Goal: Register for event/course

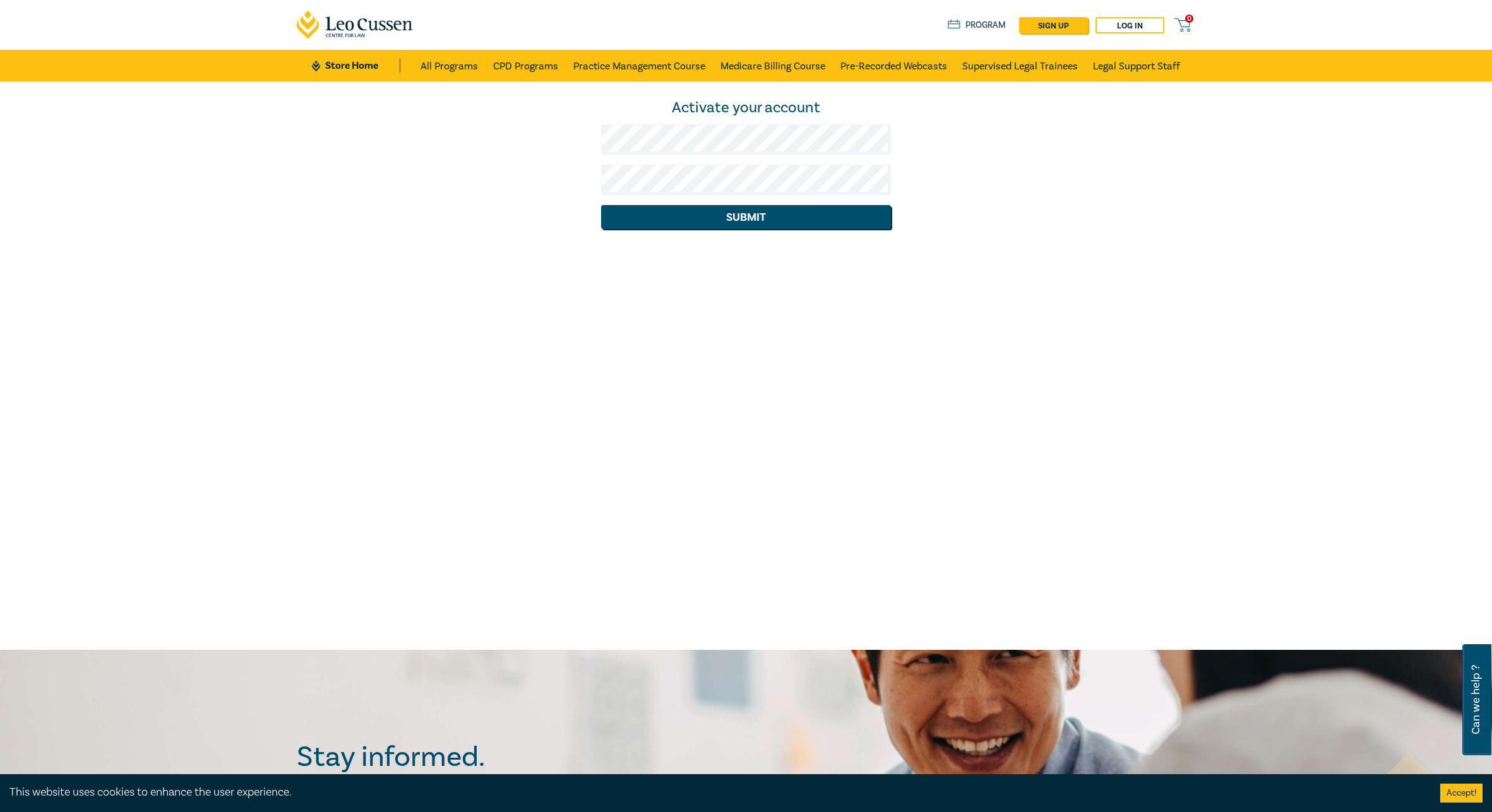
drag, startPoint x: 1033, startPoint y: 166, endPoint x: 901, endPoint y: 169, distance: 132.0
click at [1027, 168] on div "Activate your account Submit" at bounding box center [746, 163] width 914 height 131
click at [601, 154] on div at bounding box center [601, 154] width 0 height 0
drag, startPoint x: 1039, startPoint y: 147, endPoint x: 1010, endPoint y: 145, distance: 29.1
click at [1038, 147] on div "Activate your account Submit" at bounding box center [746, 163] width 914 height 131
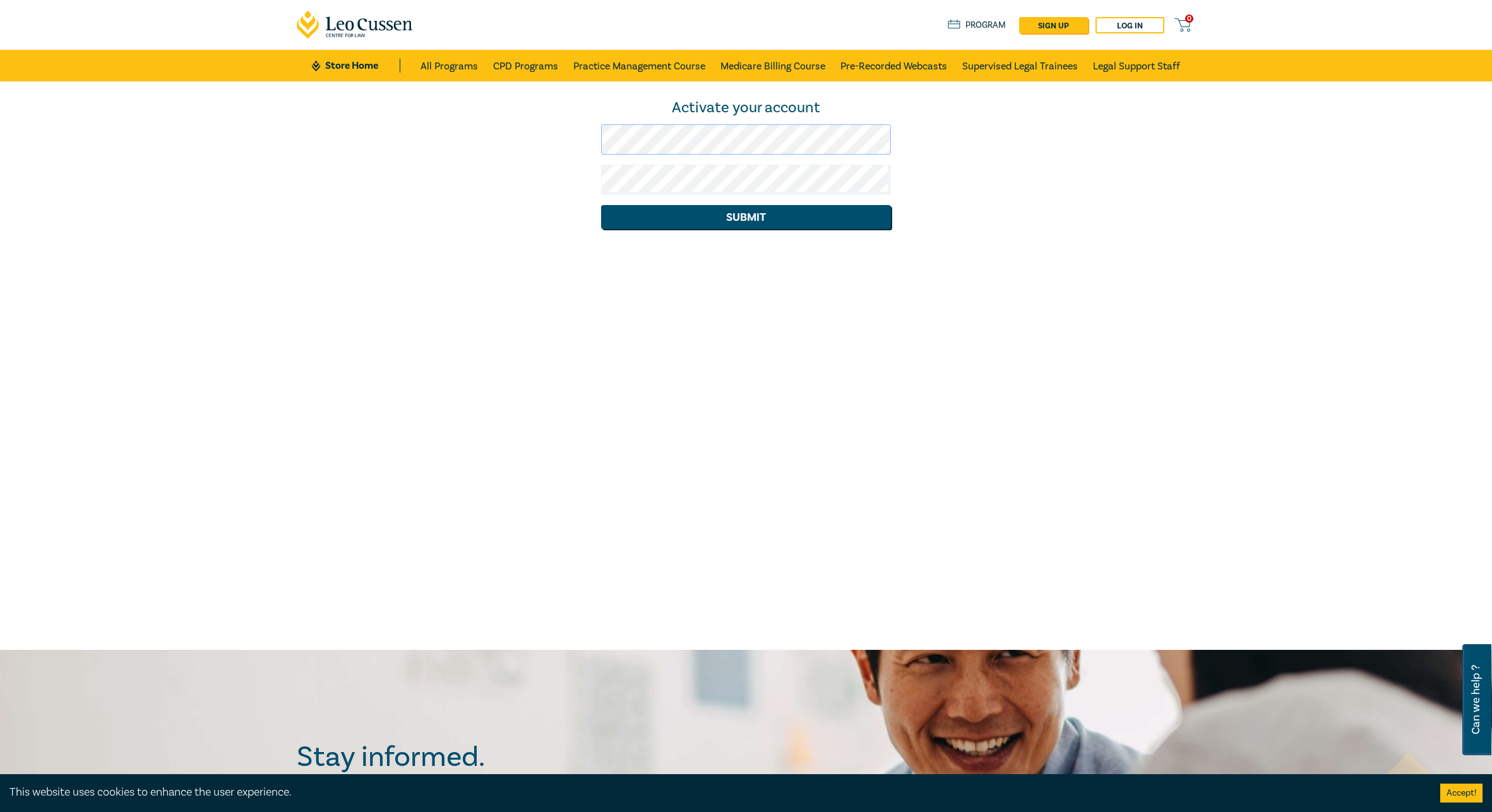
click at [360, 140] on div "Activate your account Submit" at bounding box center [746, 163] width 914 height 131
drag, startPoint x: 1065, startPoint y: 194, endPoint x: 905, endPoint y: 194, distance: 160.0
click at [1060, 194] on div "Activate your account Submit" at bounding box center [746, 163] width 914 height 131
click at [1060, 216] on div "Activate your account Submit" at bounding box center [746, 163] width 914 height 131
click at [832, 214] on button "Submit" at bounding box center [746, 216] width 289 height 24
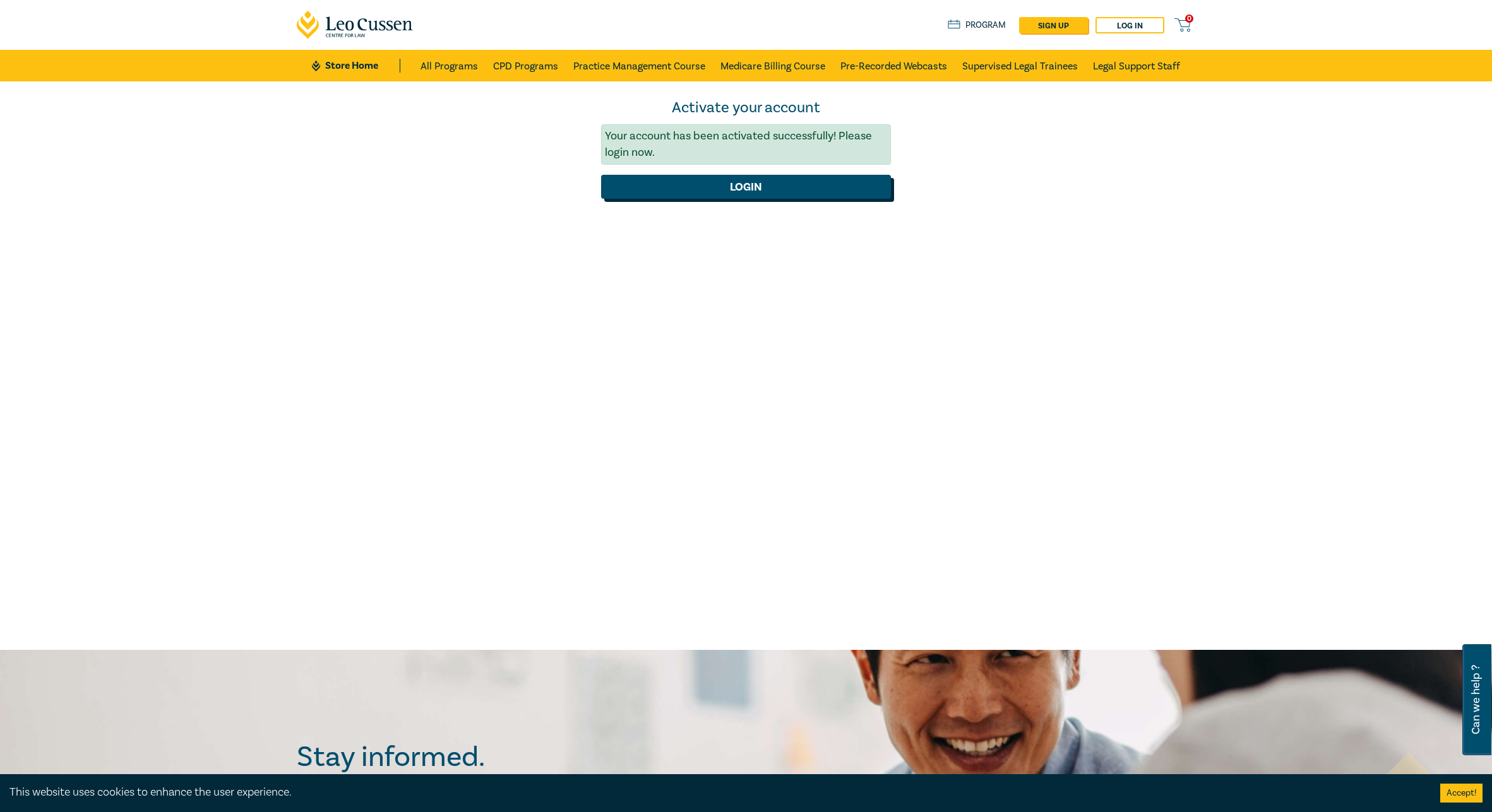
click at [782, 186] on button "Login" at bounding box center [746, 186] width 289 height 24
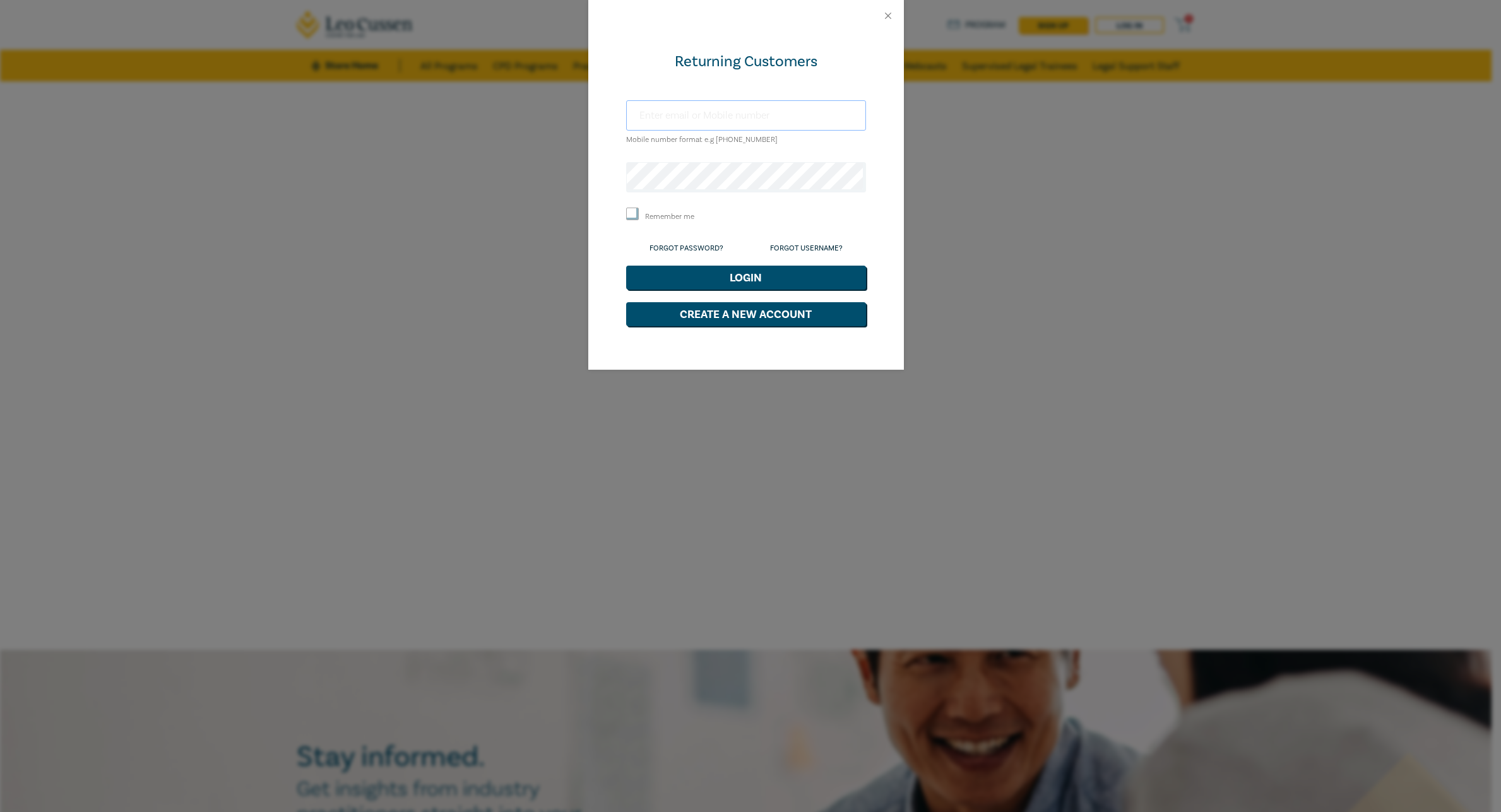
type input "[PERSON_NAME][EMAIL_ADDRESS][DOMAIN_NAME]"
click at [766, 276] on button "Login" at bounding box center [746, 277] width 240 height 24
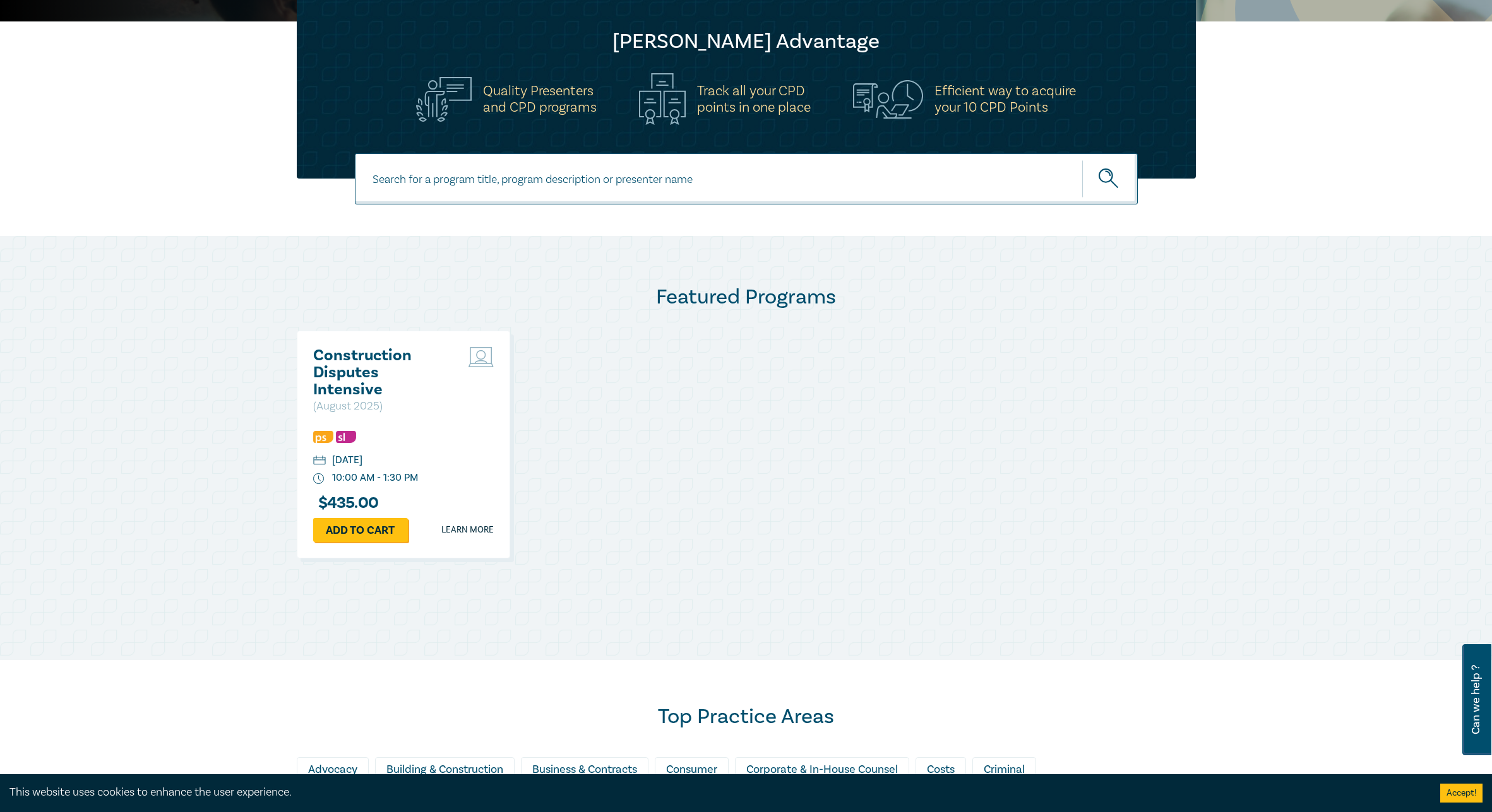
scroll to position [441, 0]
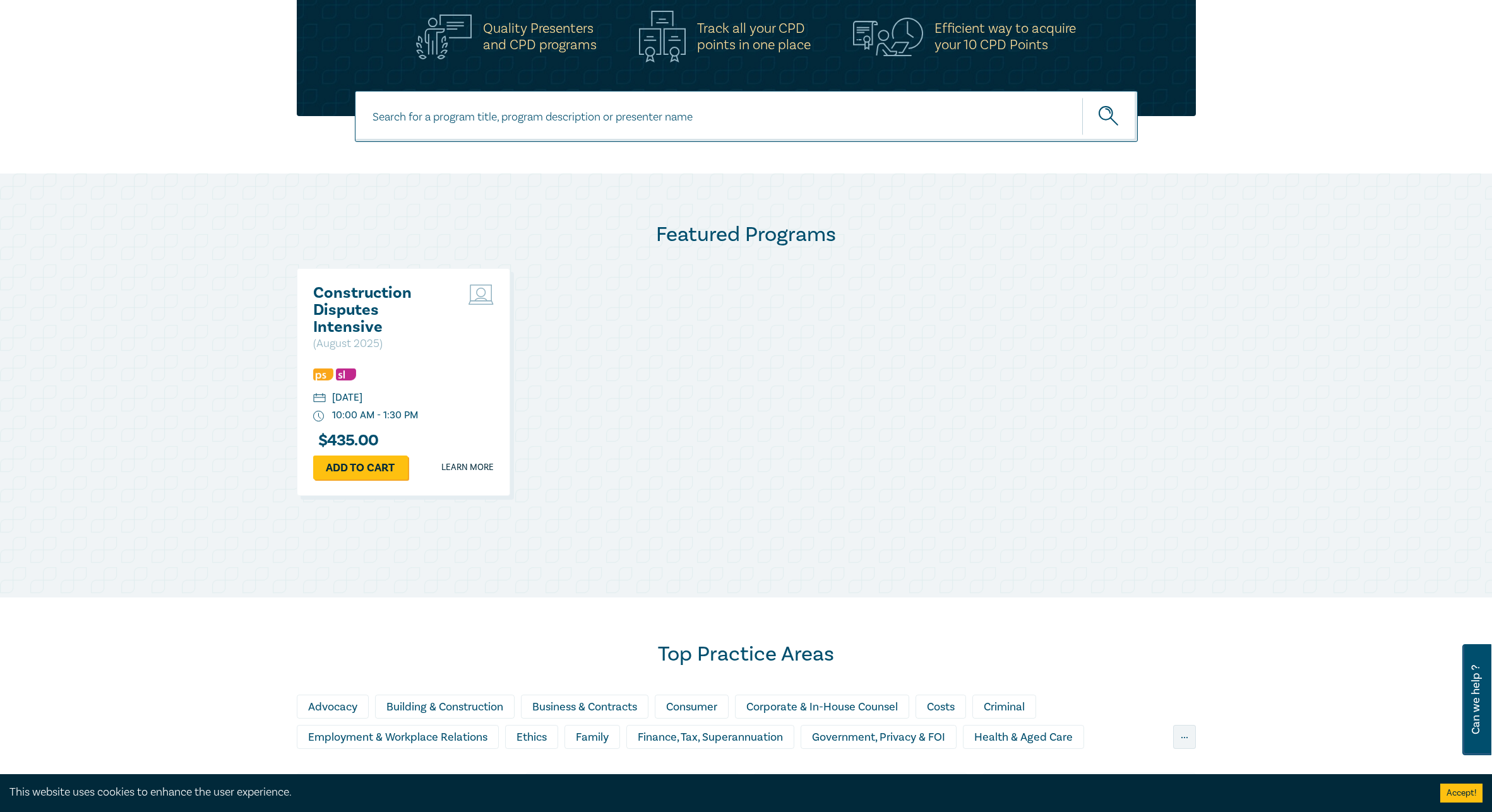
click at [369, 295] on h2 "Construction Disputes Intensive" at bounding box center [381, 310] width 136 height 51
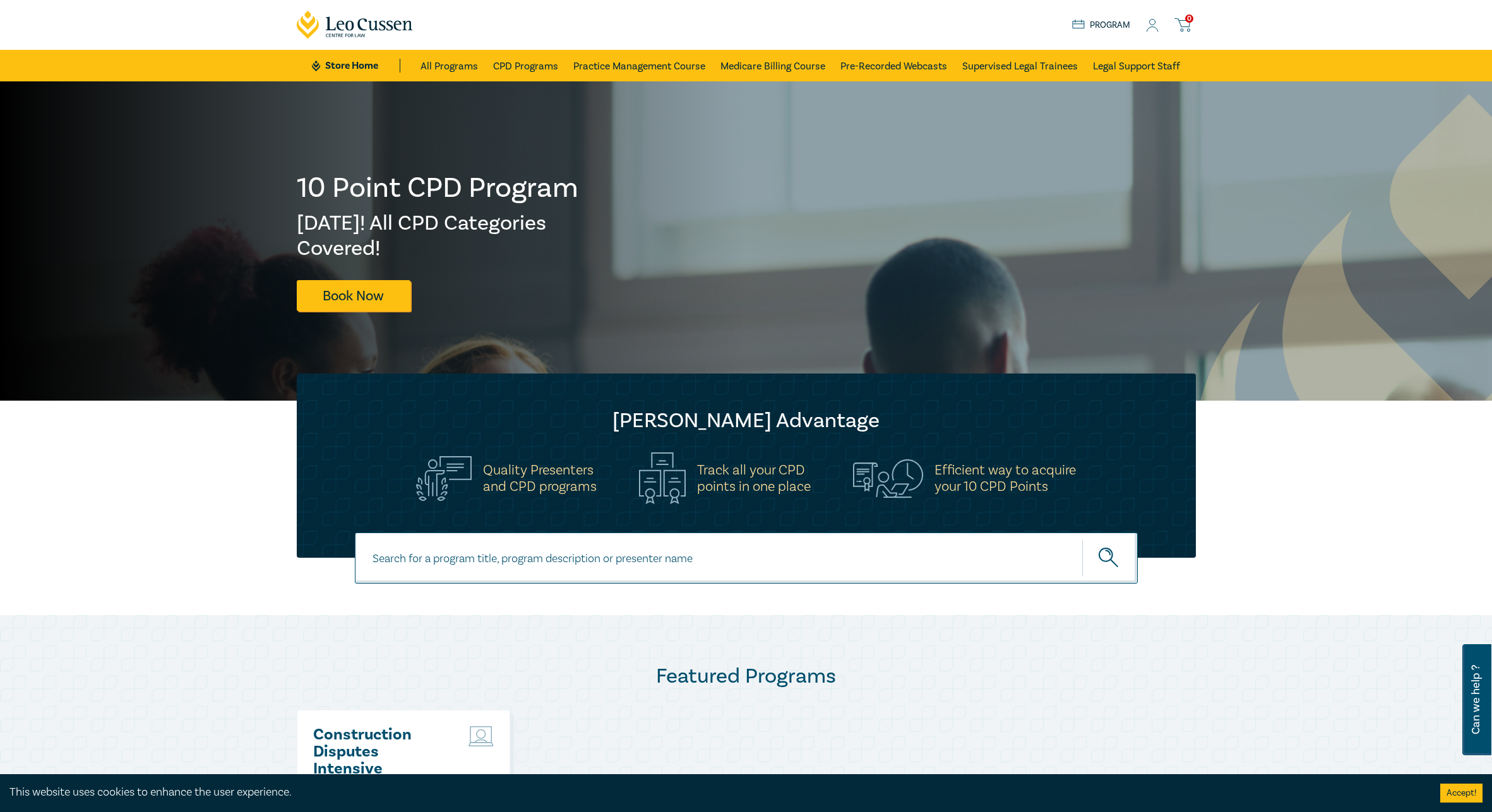
click at [1103, 23] on link "Program" at bounding box center [1101, 25] width 58 height 14
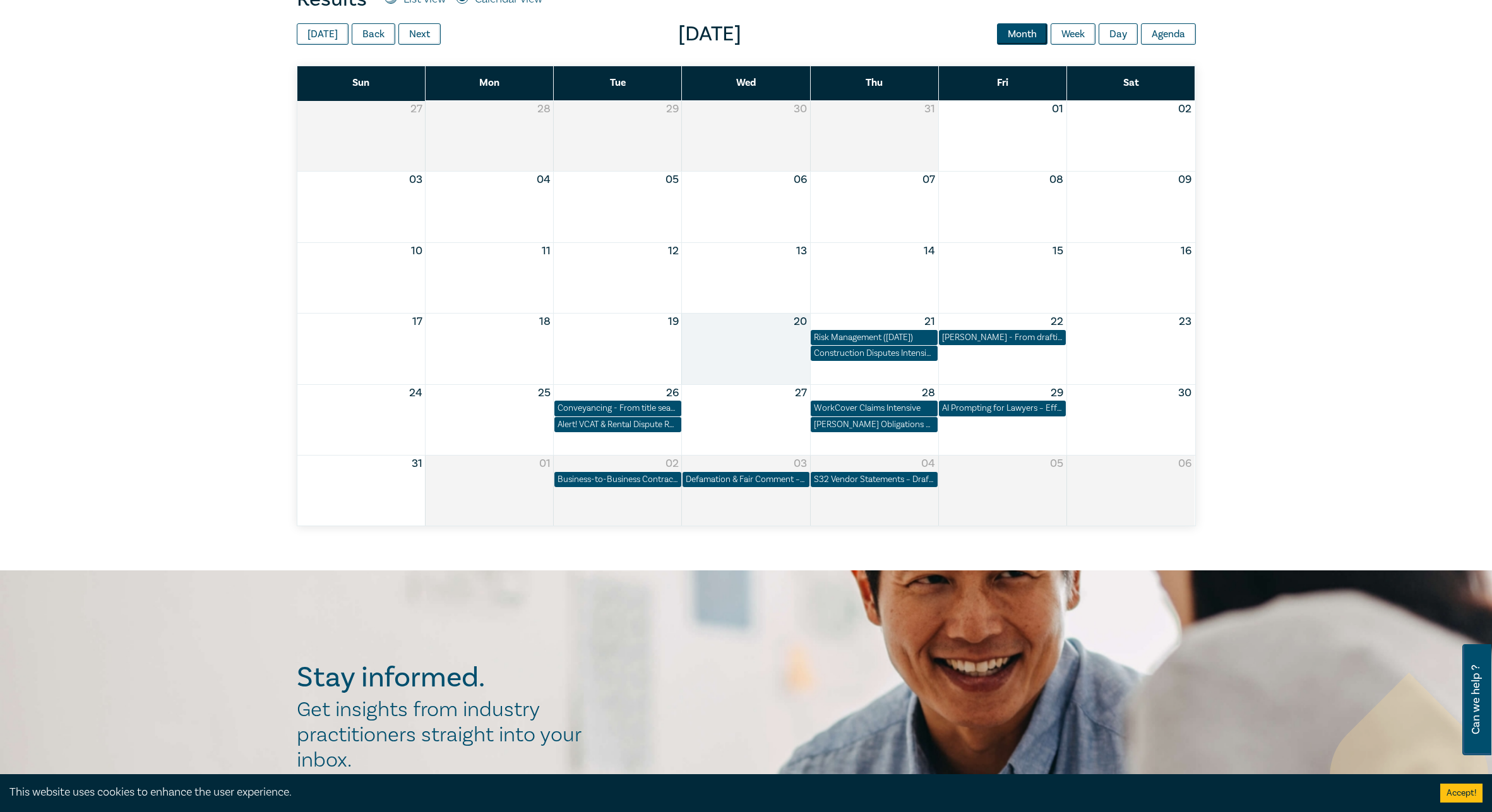
scroll to position [568, 0]
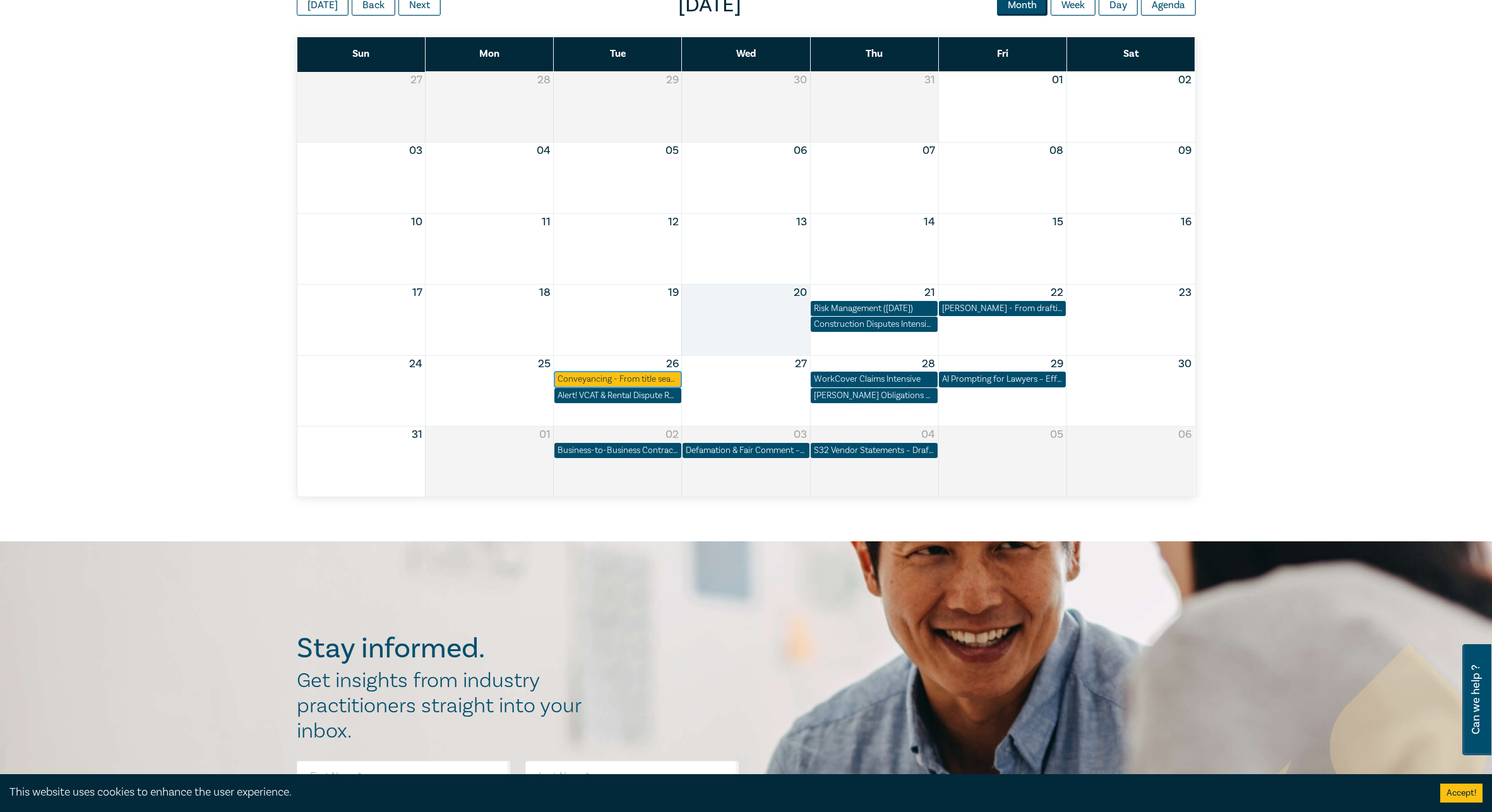
drag, startPoint x: 640, startPoint y: 380, endPoint x: 655, endPoint y: 382, distance: 15.1
click at [640, 380] on div "Conveyancing - From title search to settlement ([DATE])" at bounding box center [617, 379] width 121 height 12
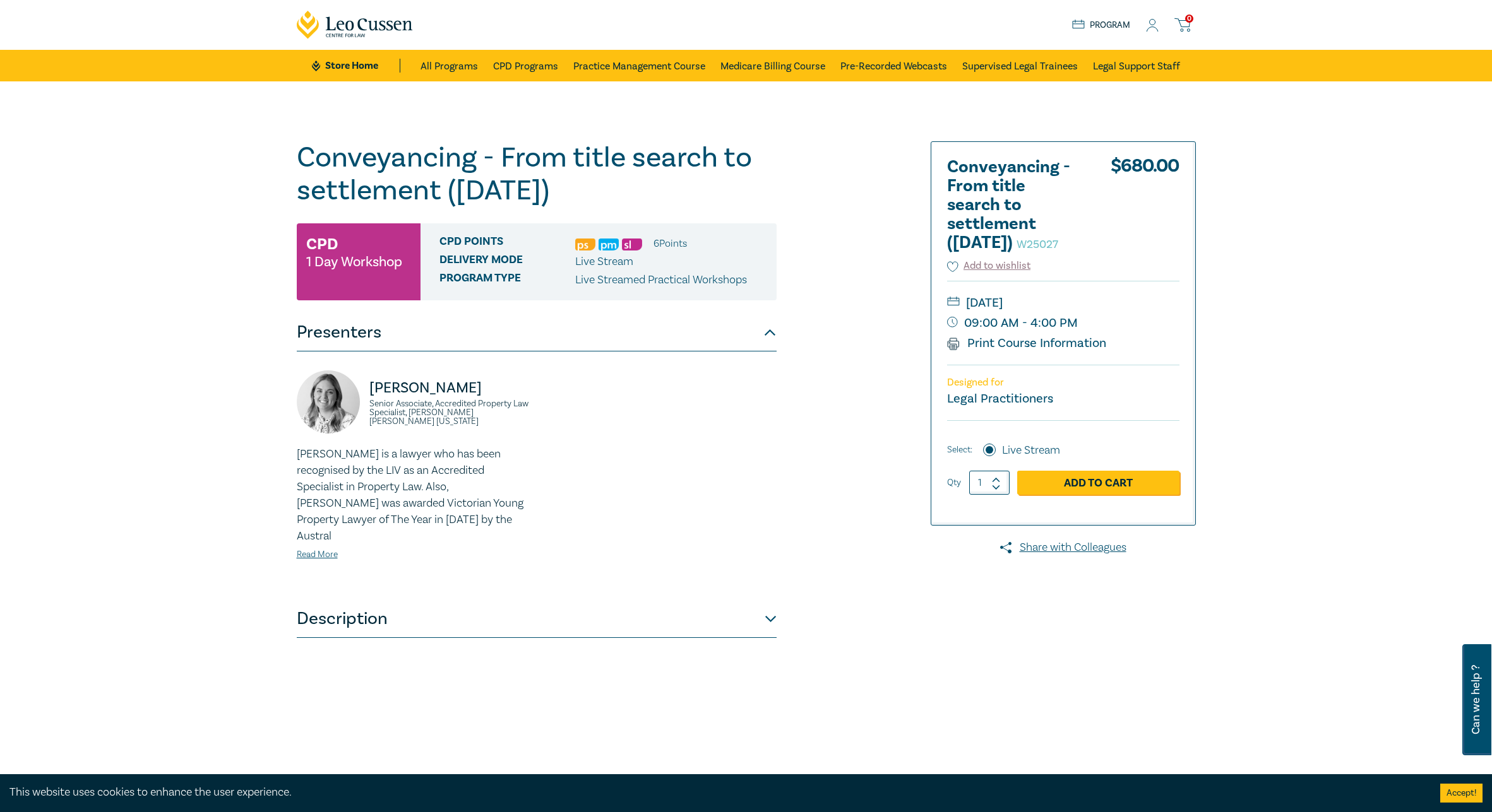
click at [1182, 28] on icon at bounding box center [1182, 25] width 16 height 16
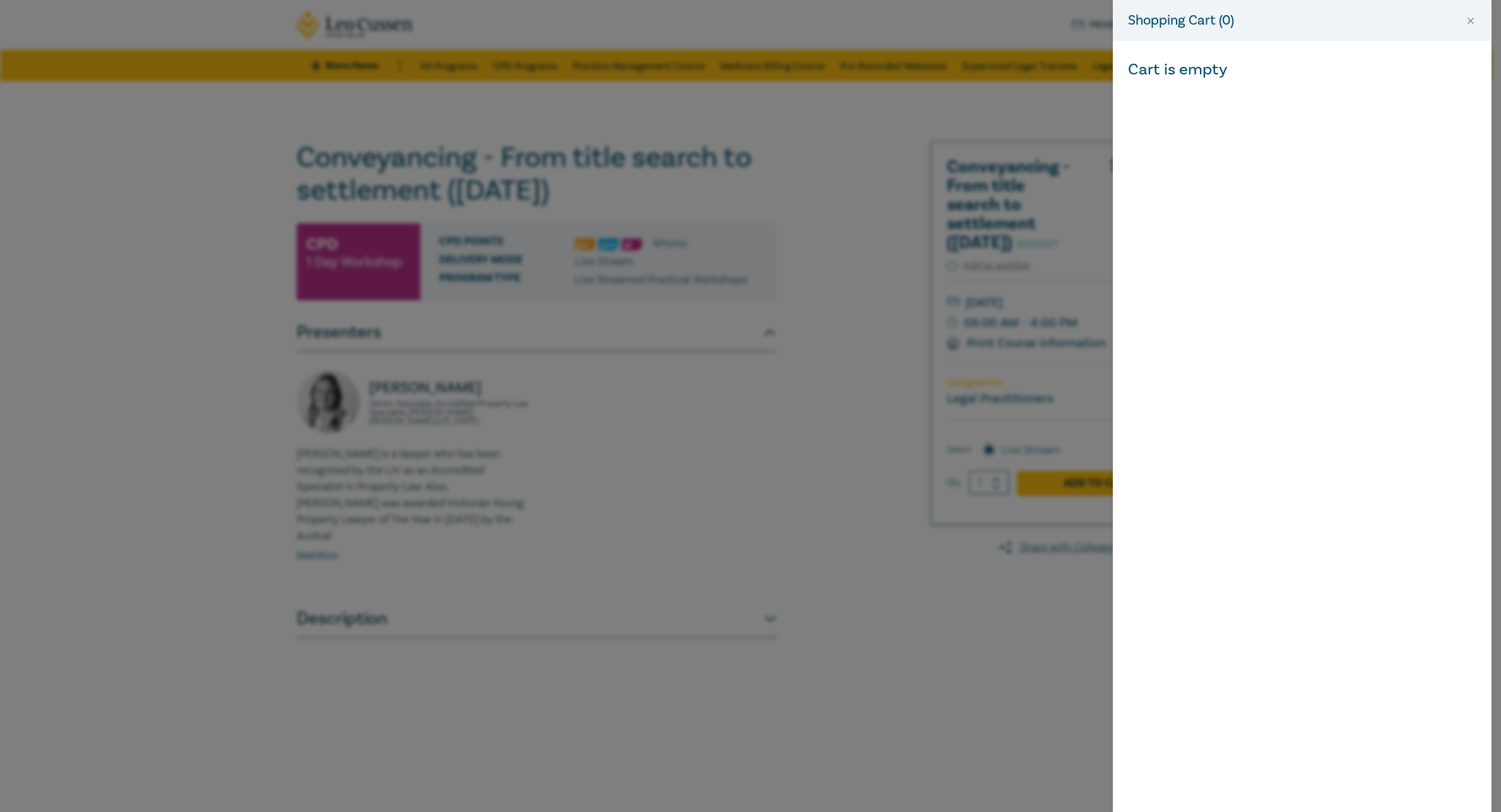
click at [993, 23] on div "Shopping Cart ( 0 ) Cart is empty" at bounding box center [750, 406] width 1501 height 812
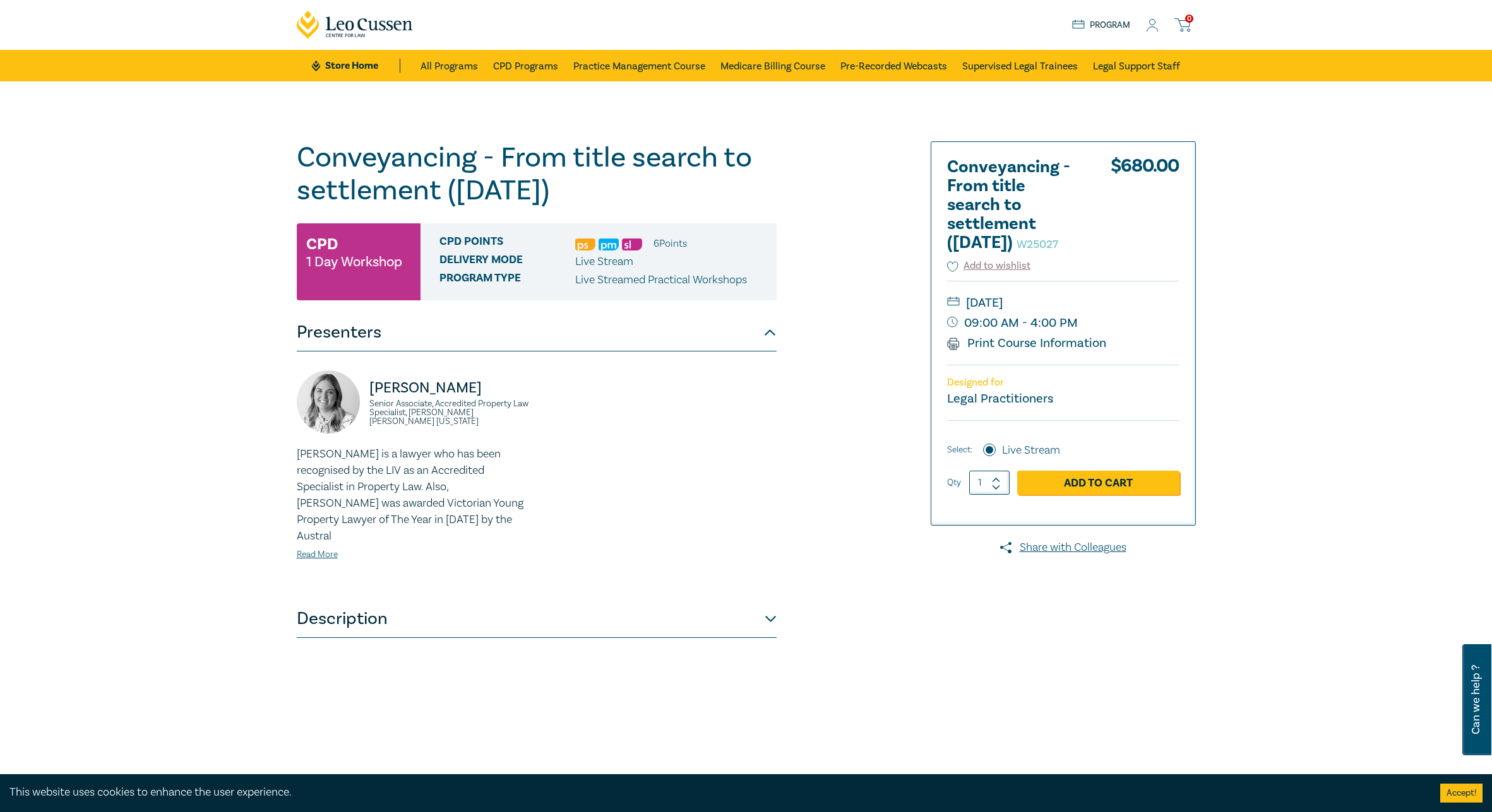
click at [1150, 28] on icon at bounding box center [1152, 25] width 12 height 13
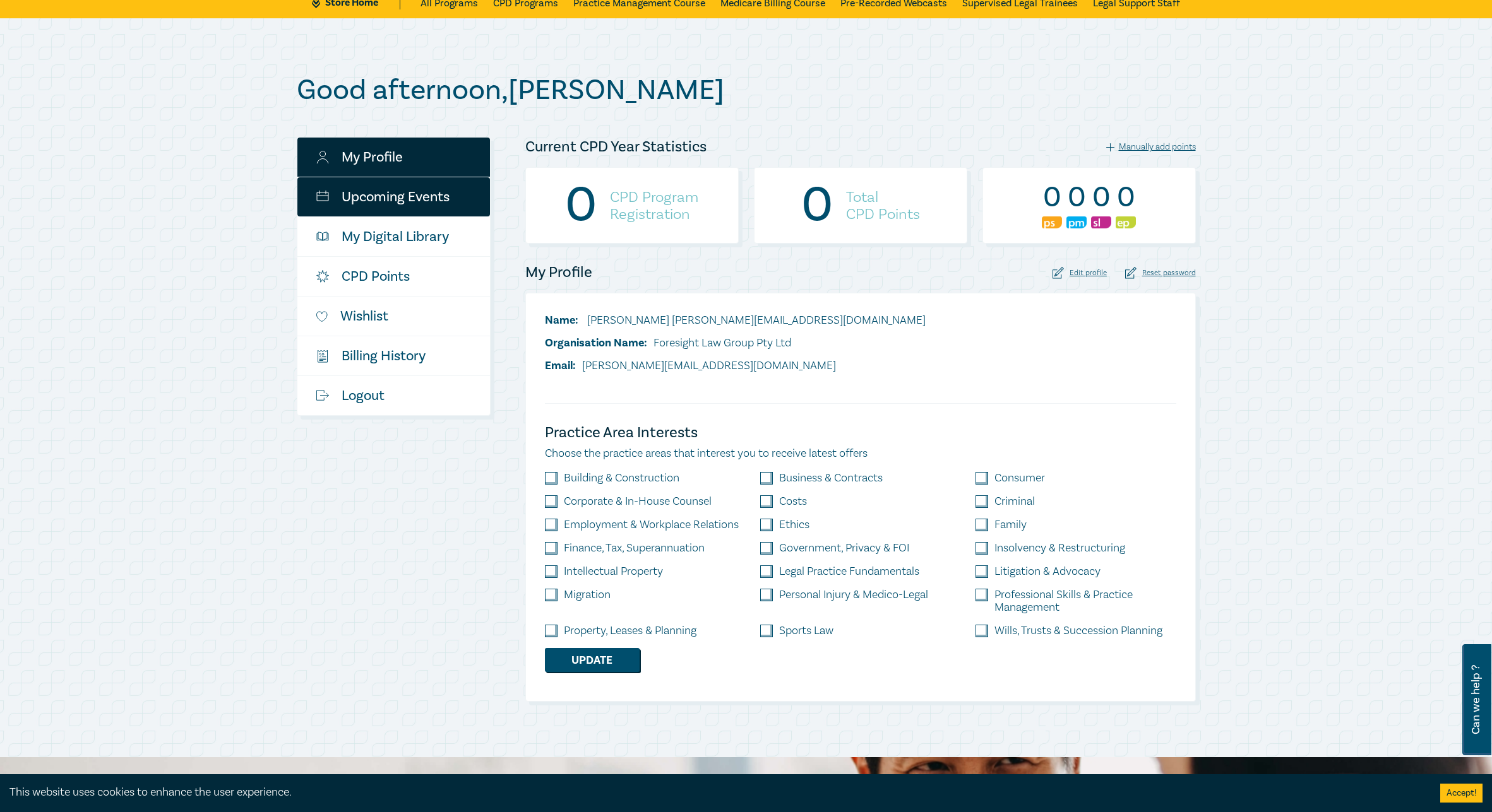
click at [406, 204] on link "Upcoming Events" at bounding box center [393, 196] width 193 height 39
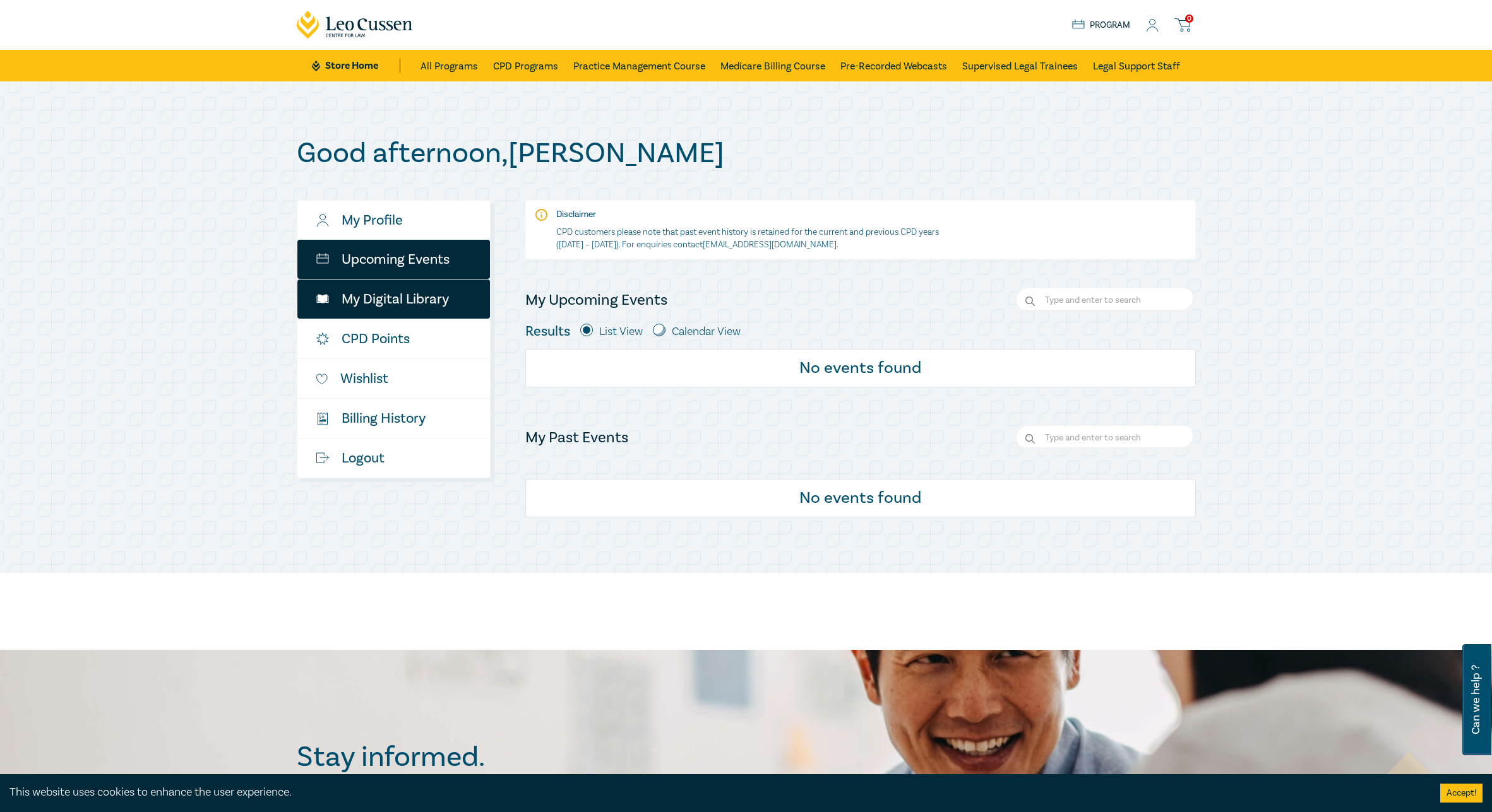
click at [435, 310] on link "My Digital Library" at bounding box center [393, 299] width 193 height 39
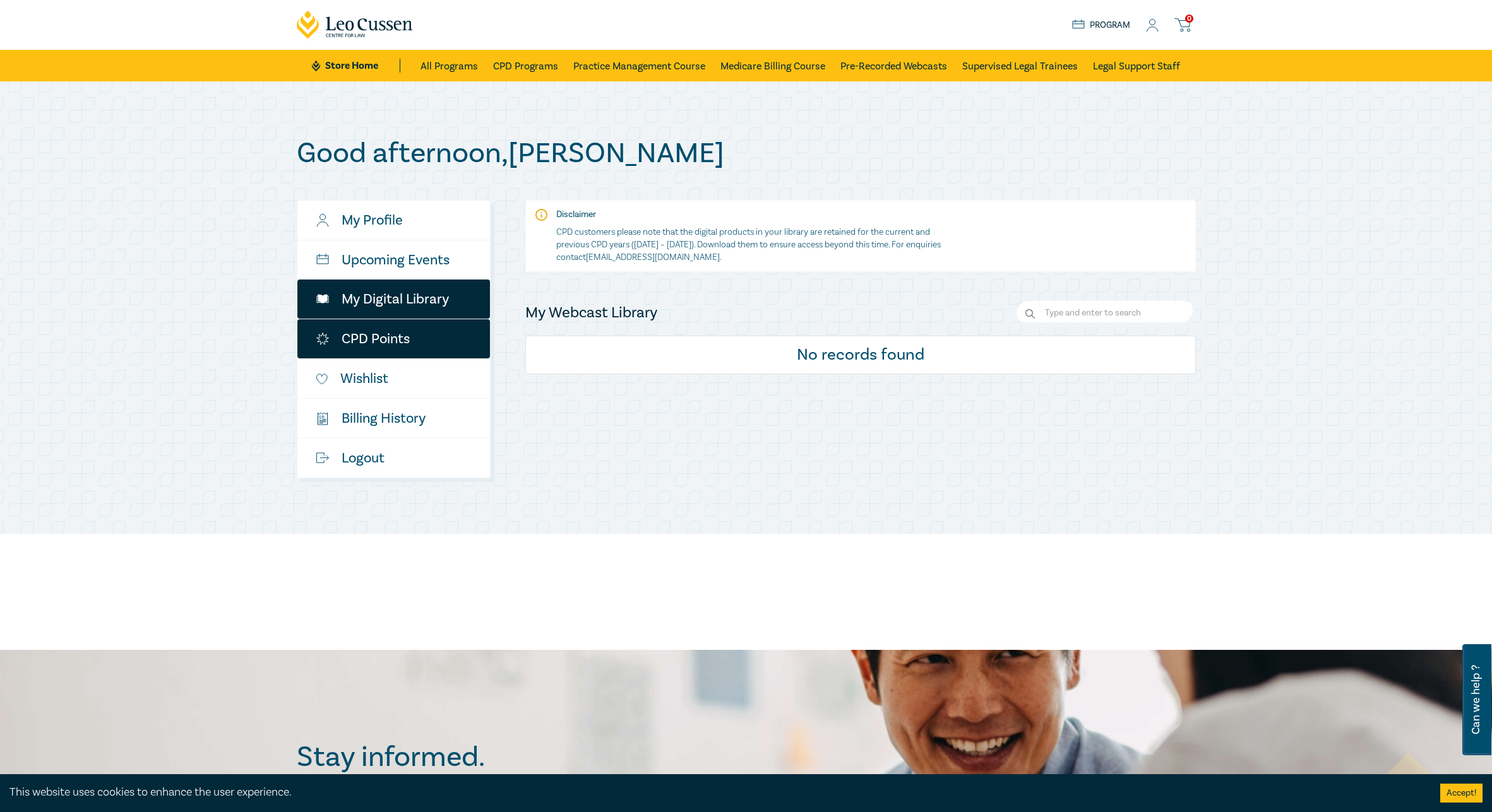
click at [409, 342] on link "CPD Points" at bounding box center [393, 338] width 193 height 39
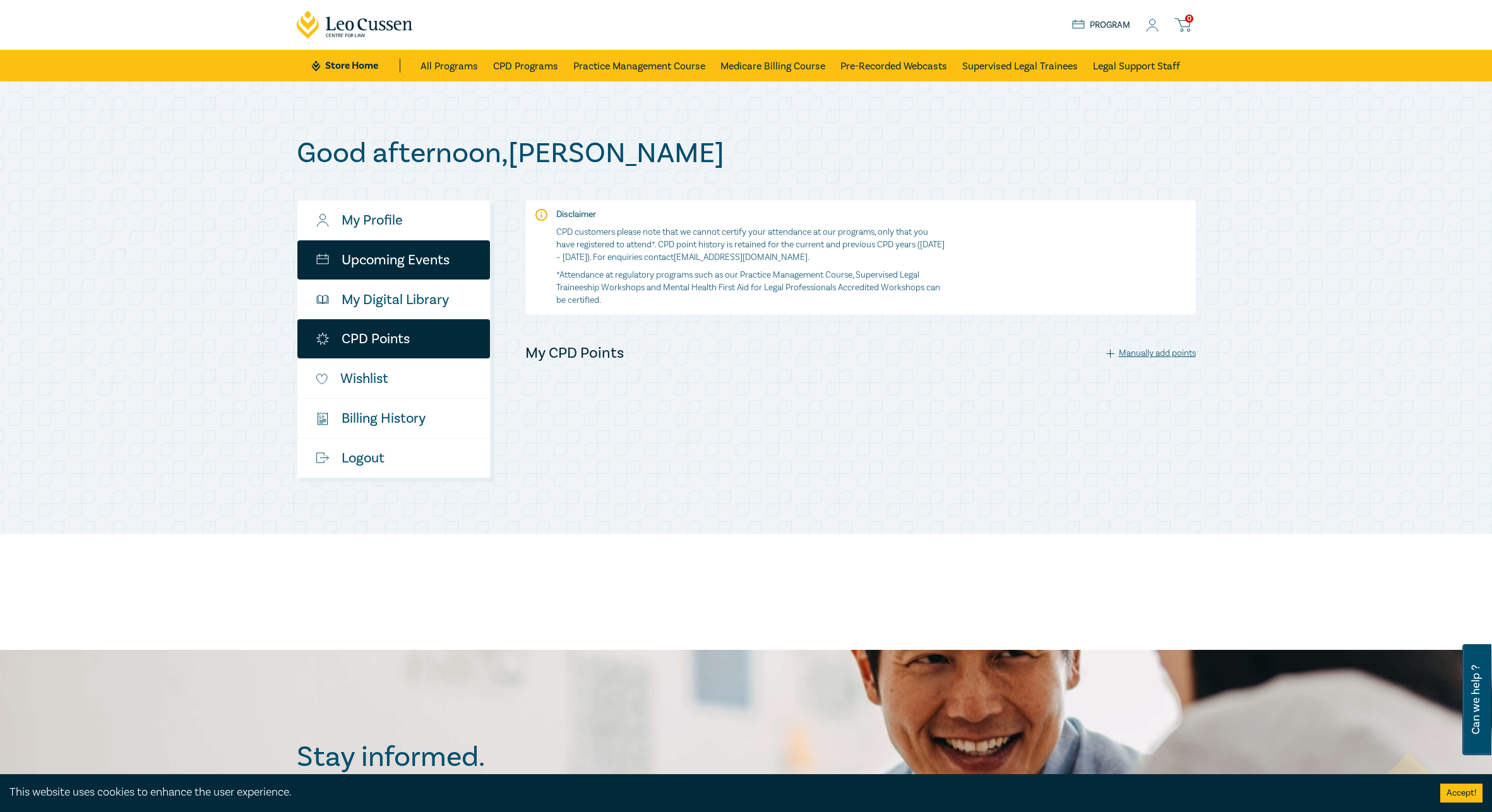
click at [421, 271] on link "Upcoming Events" at bounding box center [393, 259] width 193 height 39
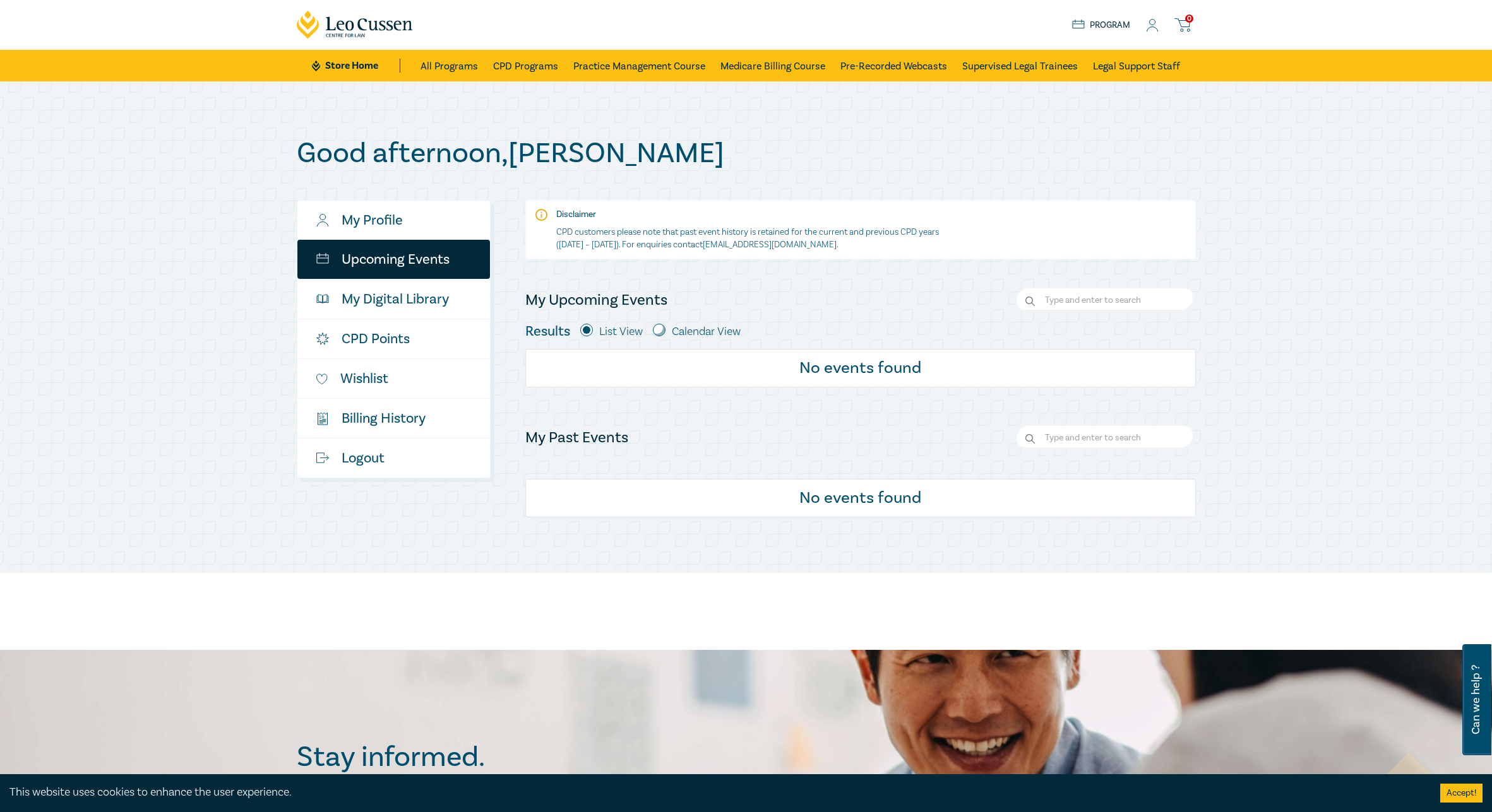
click at [360, 62] on link "Store Home" at bounding box center [356, 65] width 88 height 14
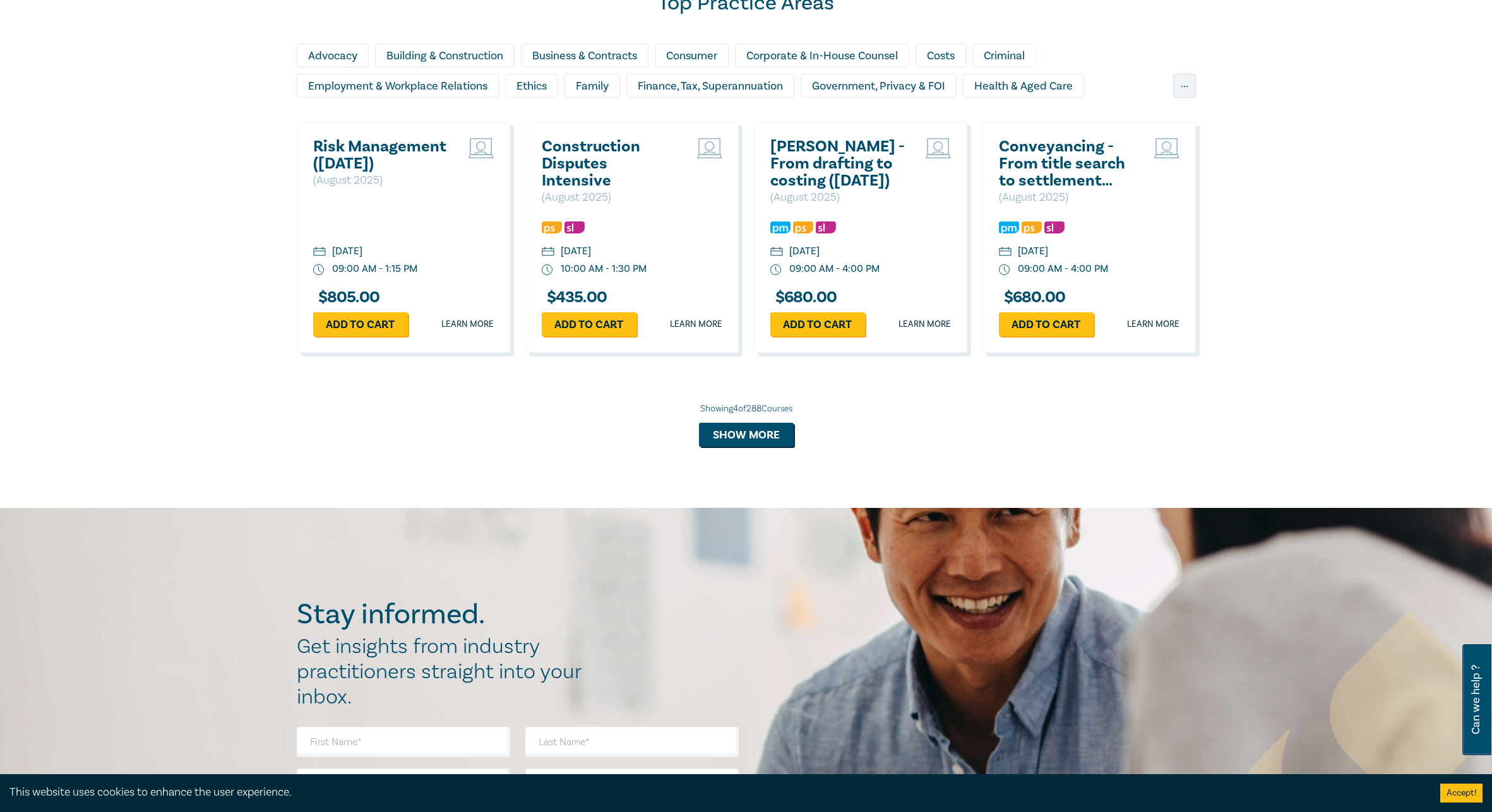
scroll to position [1073, 0]
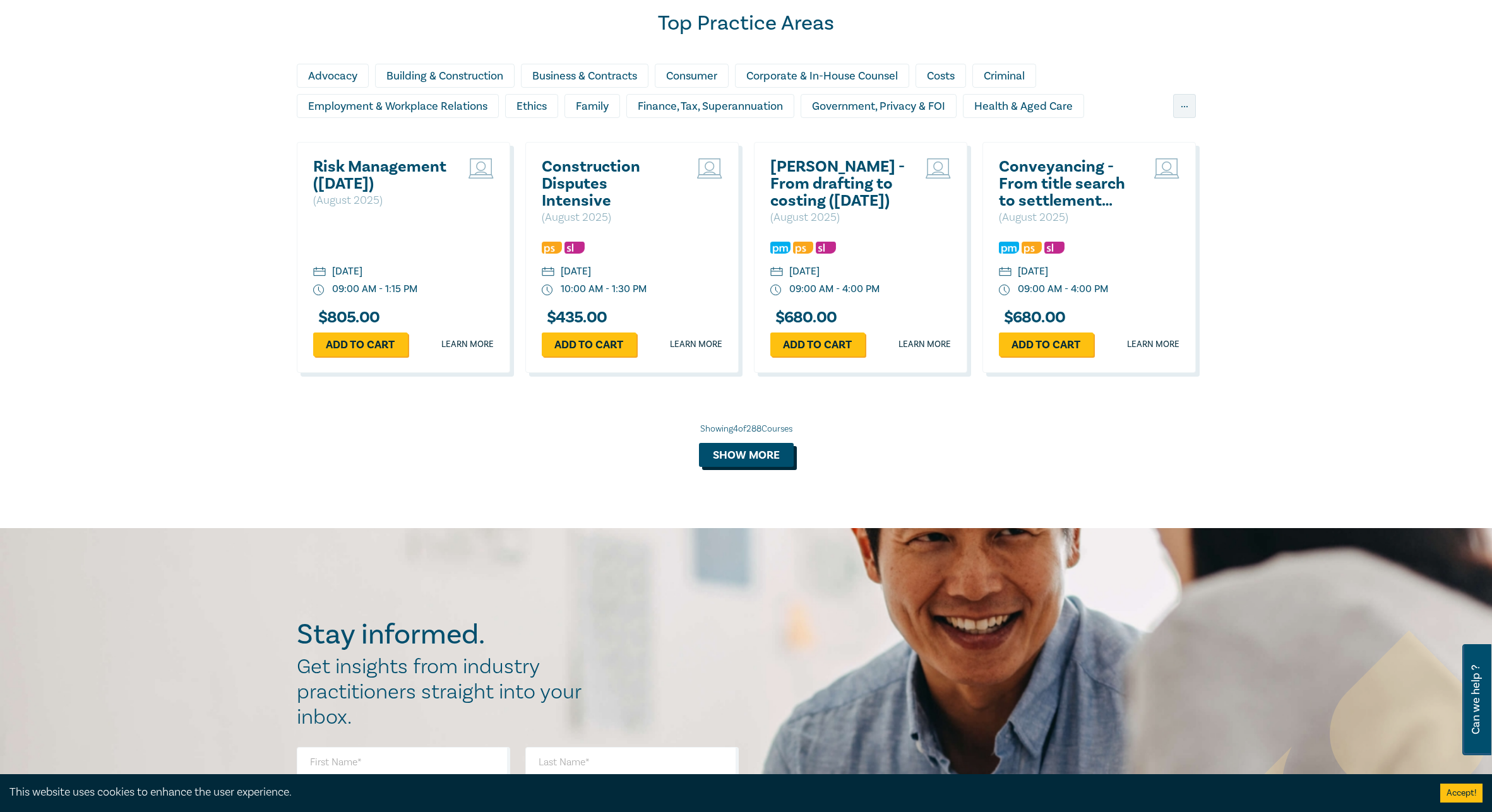
click at [756, 452] on button "Show more" at bounding box center [746, 454] width 94 height 24
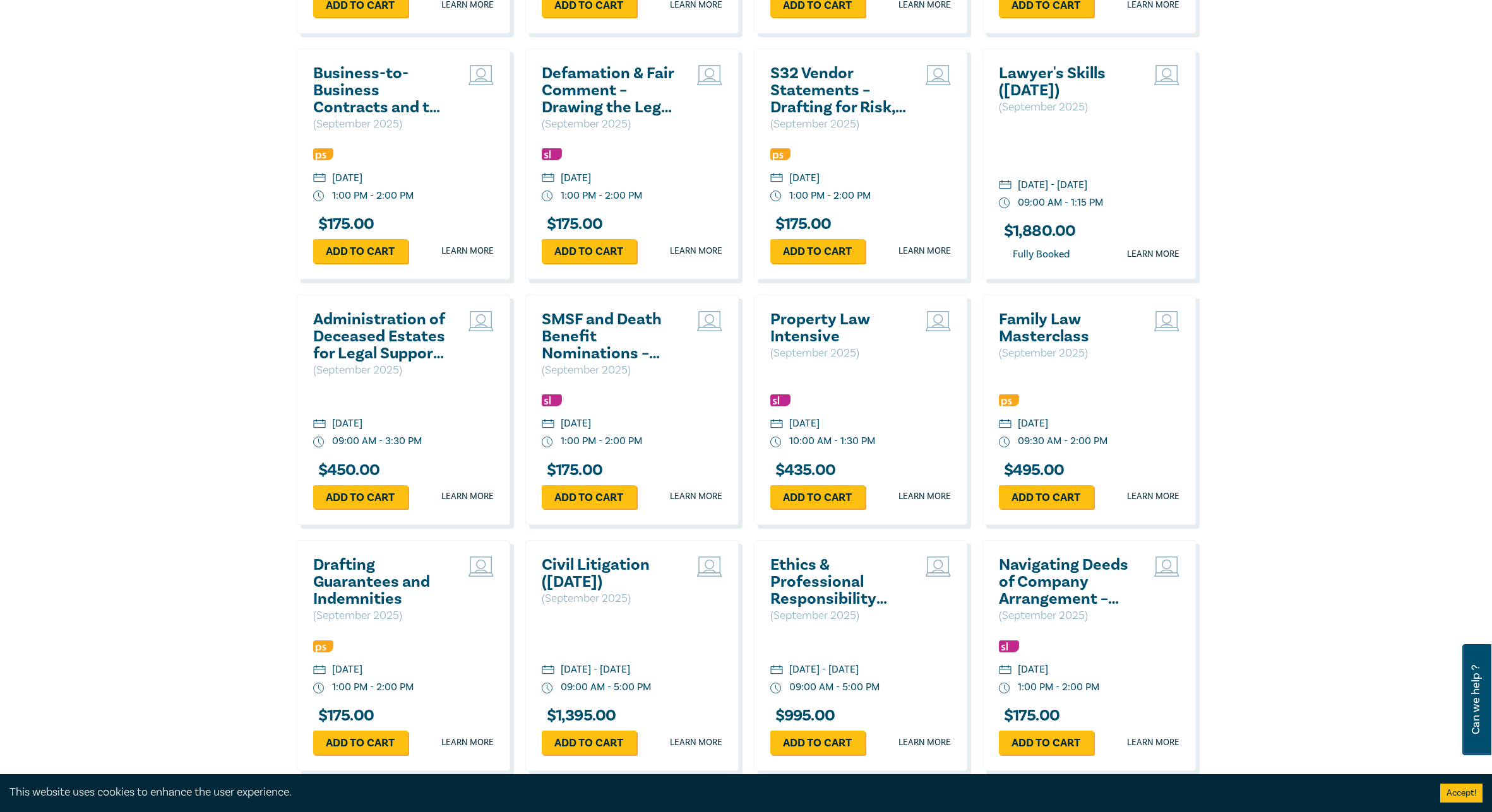
scroll to position [1641, 0]
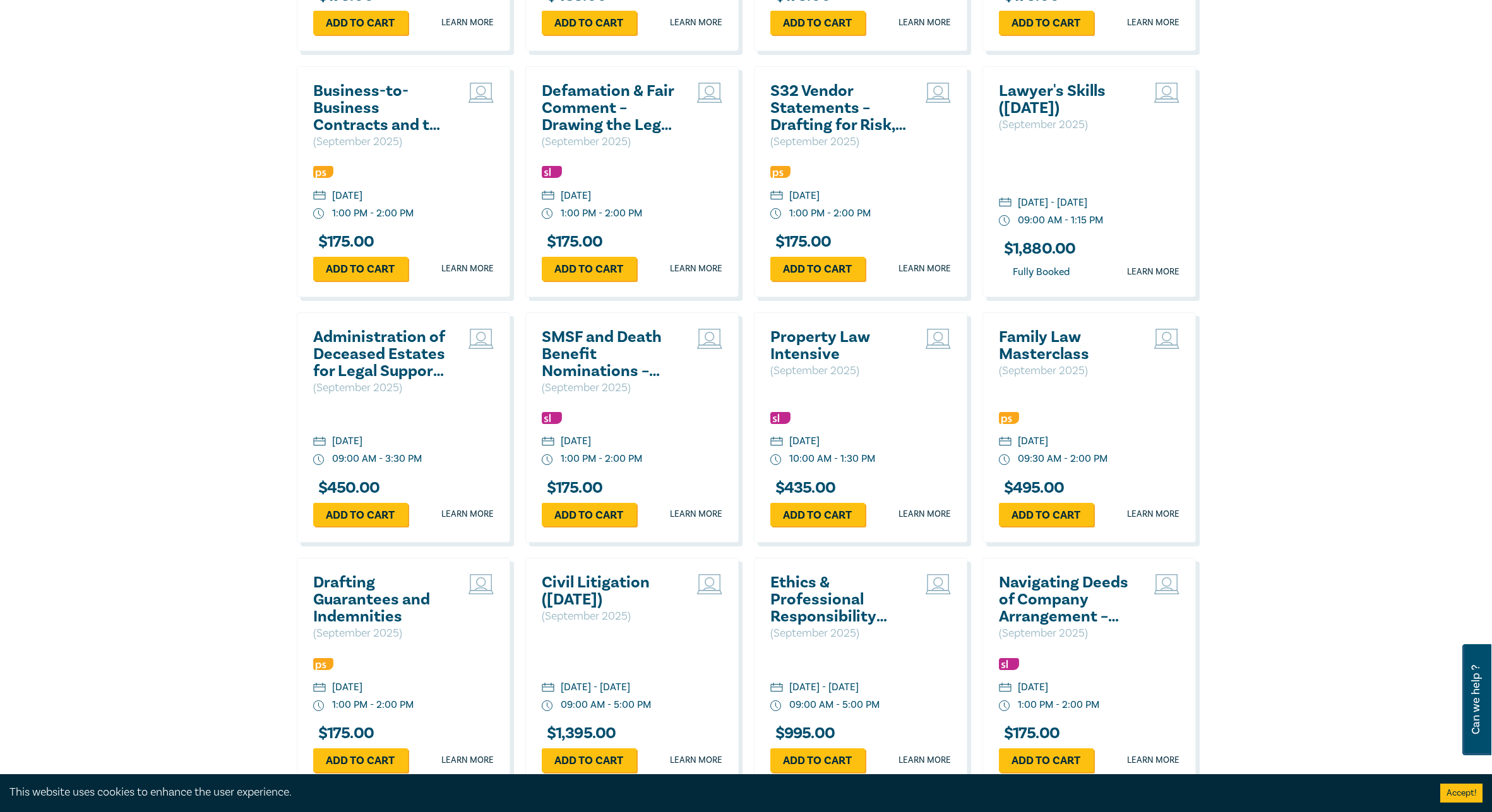
click at [812, 346] on h2 "Property Law Intensive" at bounding box center [838, 345] width 136 height 34
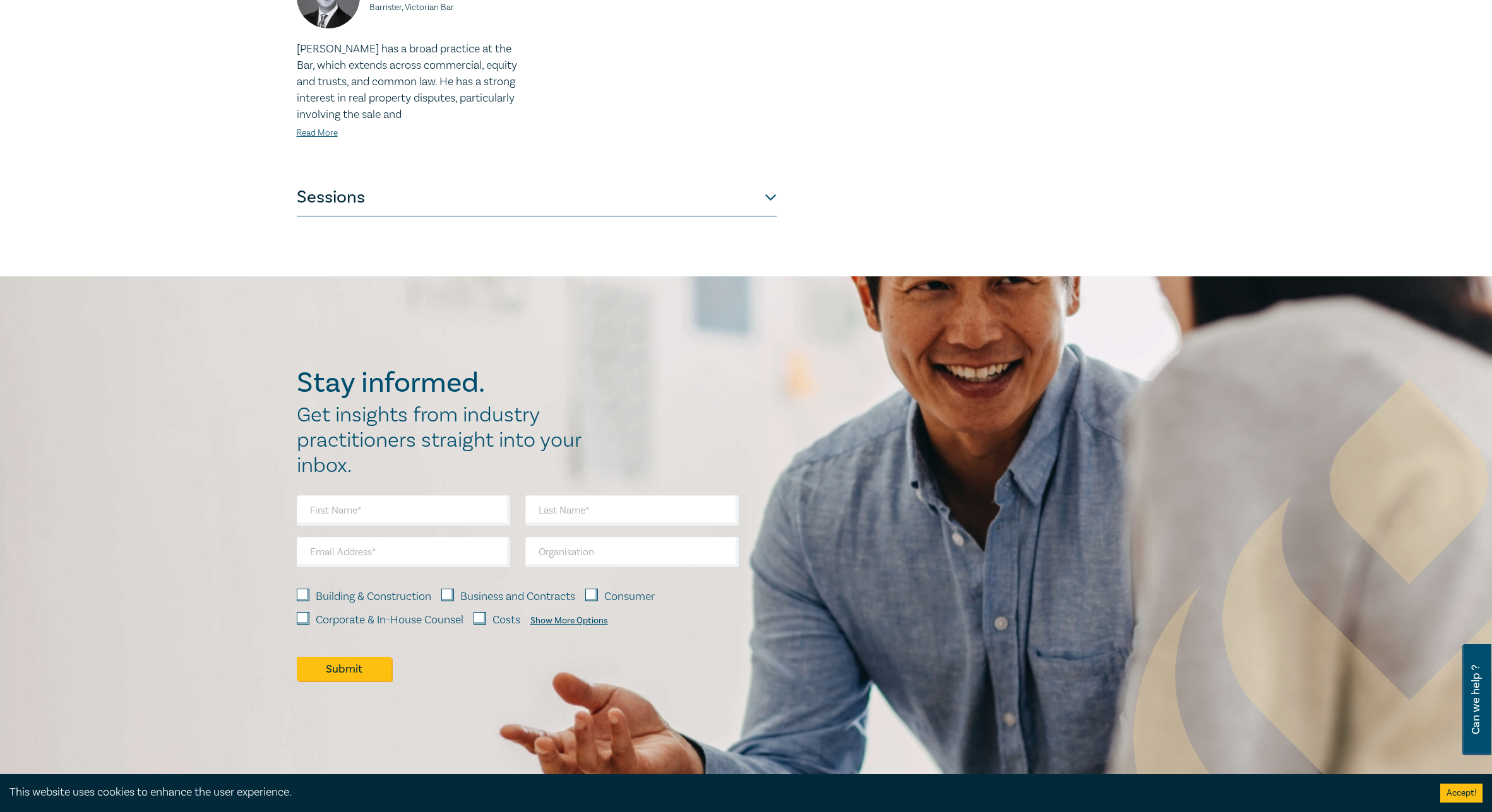
scroll to position [694, 0]
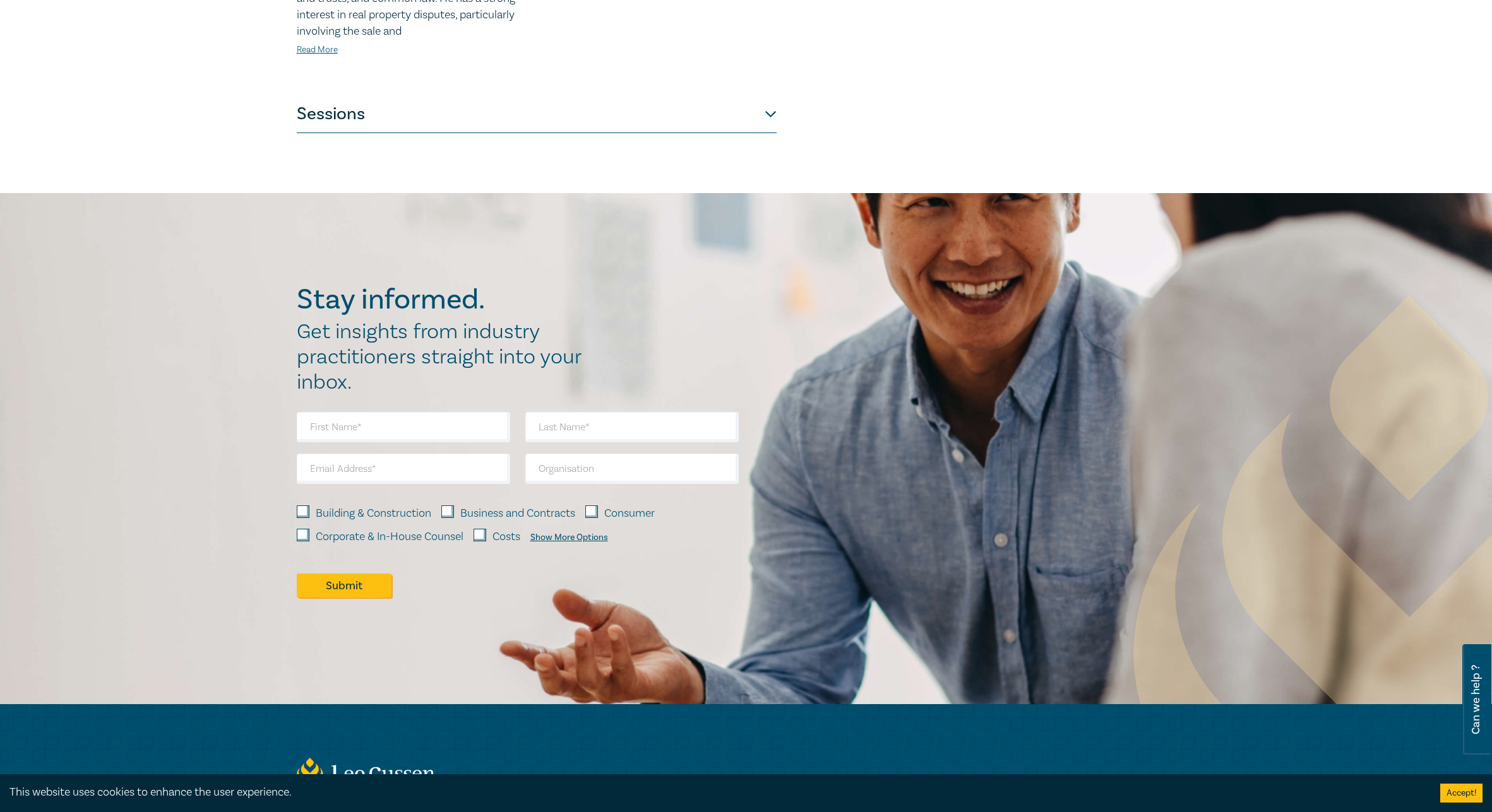
click at [468, 126] on button "Sessions" at bounding box center [536, 114] width 480 height 38
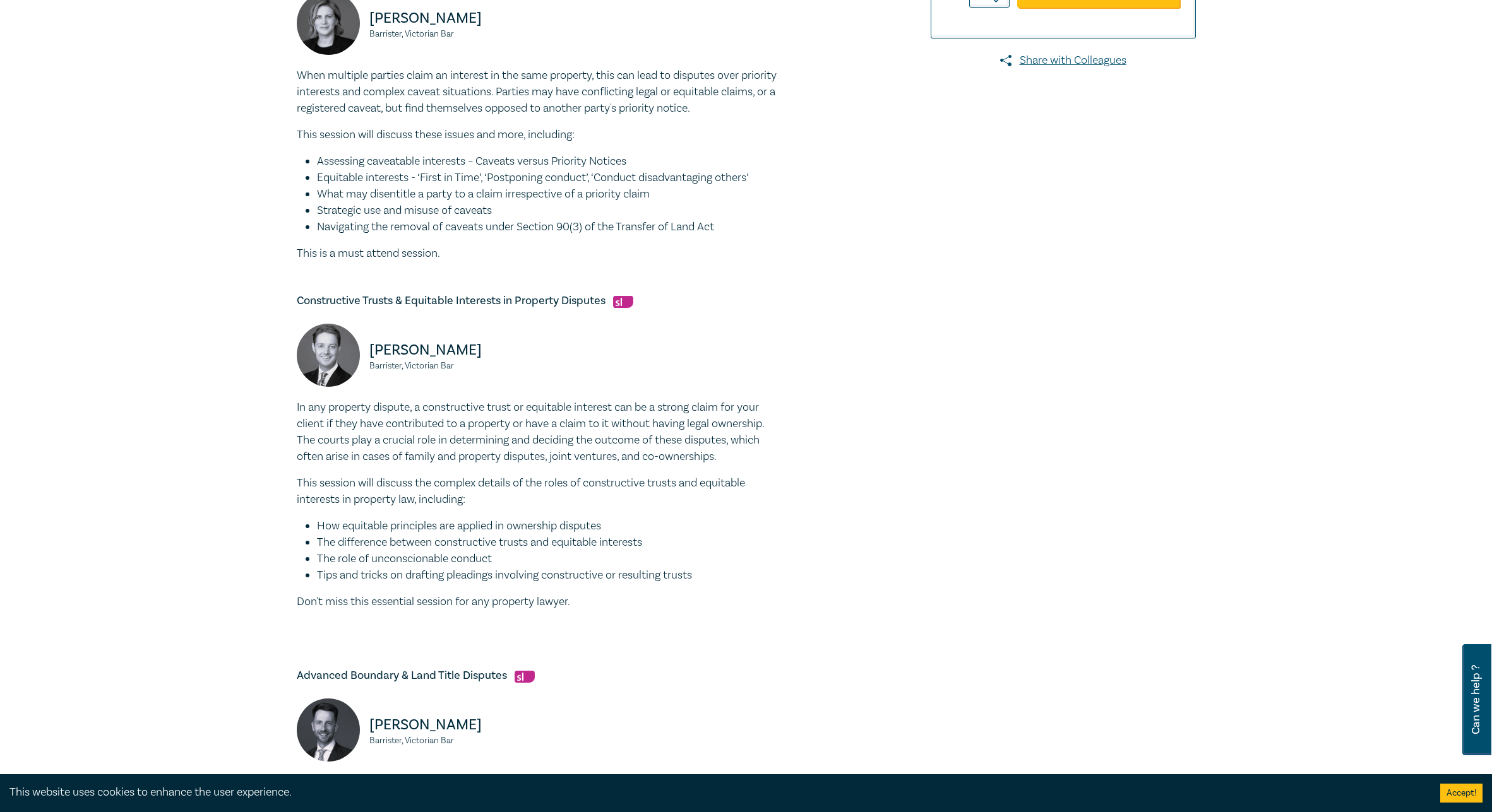
scroll to position [751, 0]
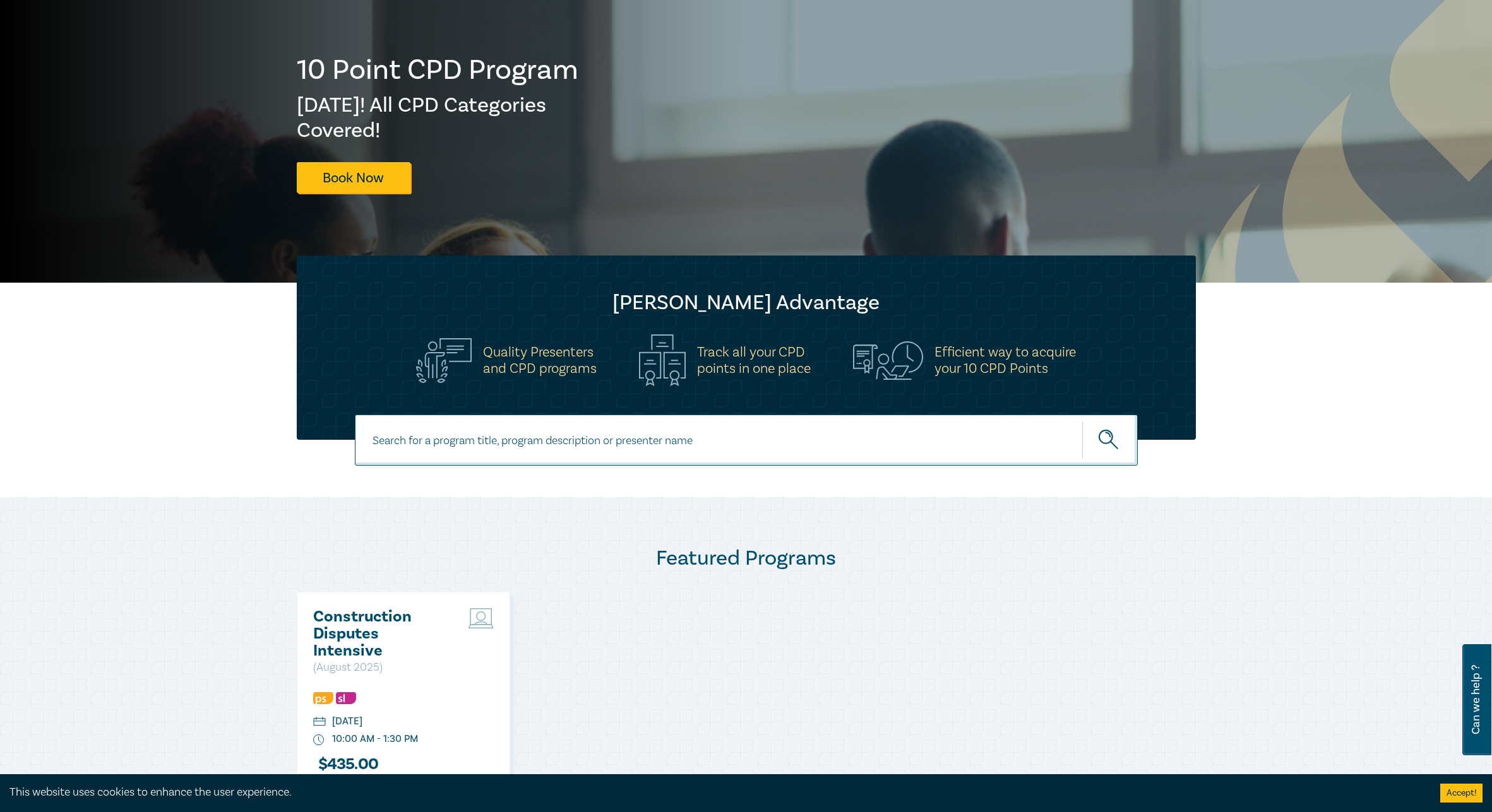
scroll to position [10, 0]
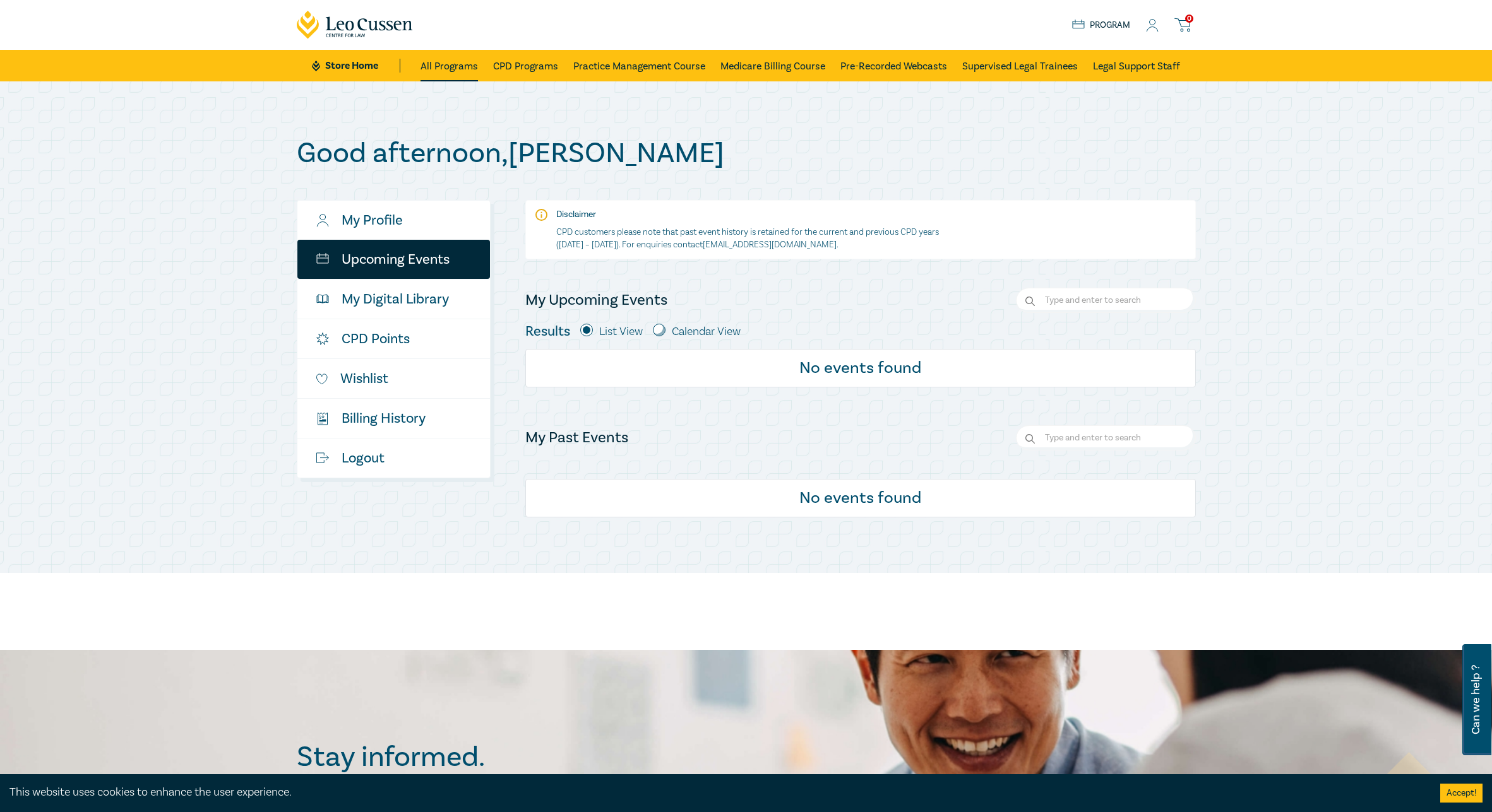
click at [457, 73] on link "All Programs" at bounding box center [449, 65] width 58 height 31
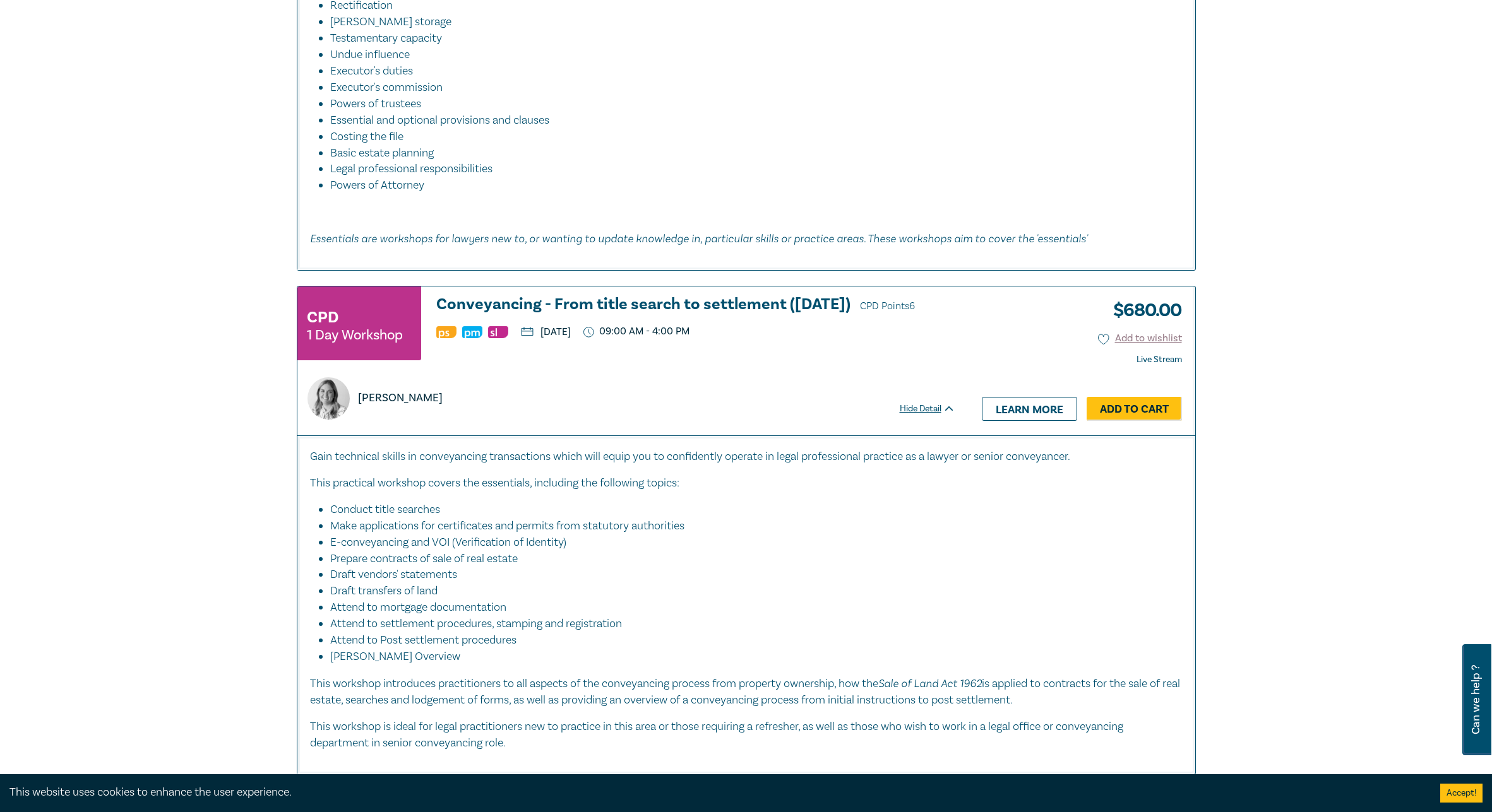
scroll to position [1577, 0]
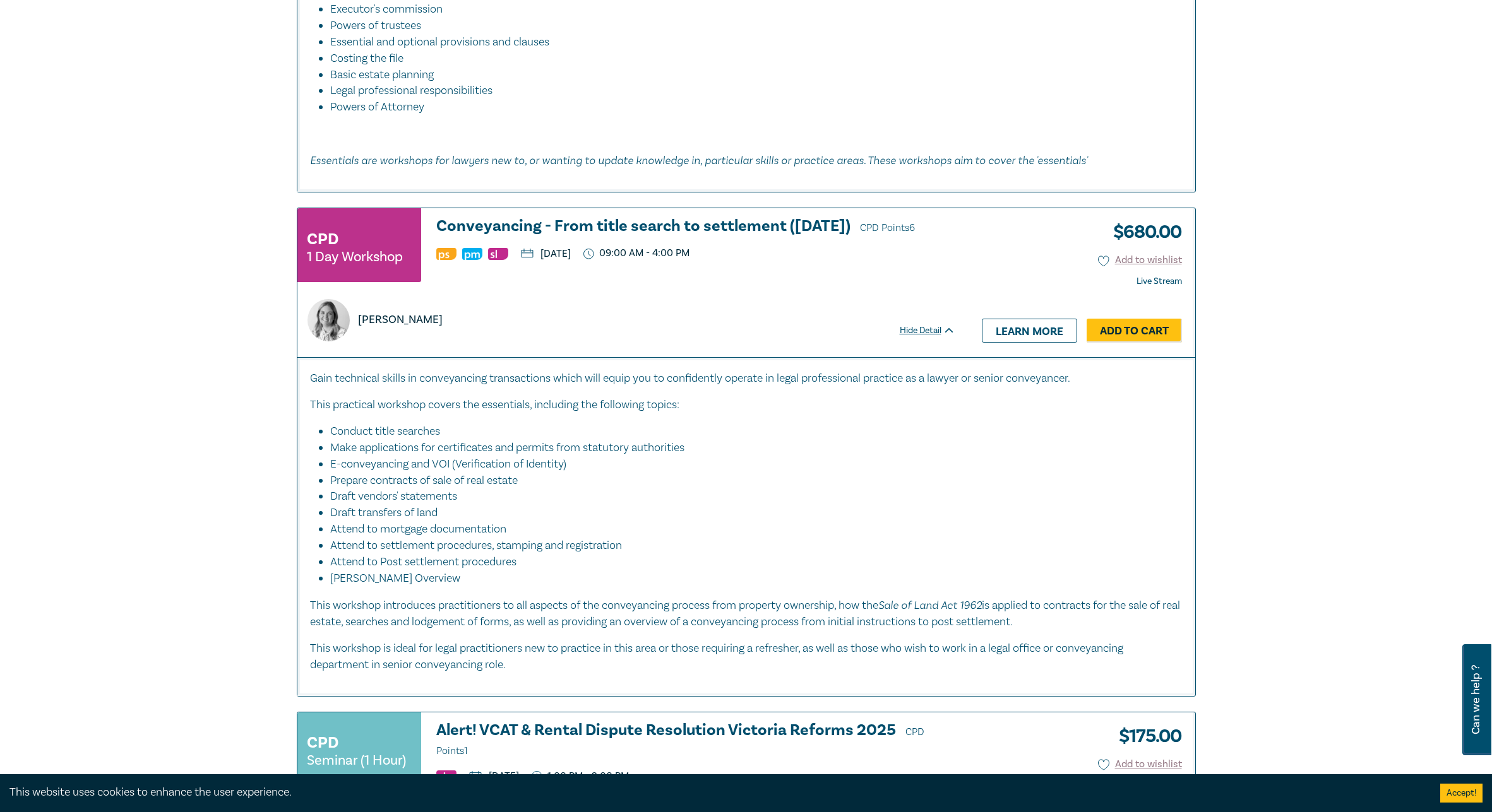
click at [816, 228] on h3 "Conveyancing - From title search to settlement (August 2025) CPD Points 6" at bounding box center [696, 227] width 519 height 19
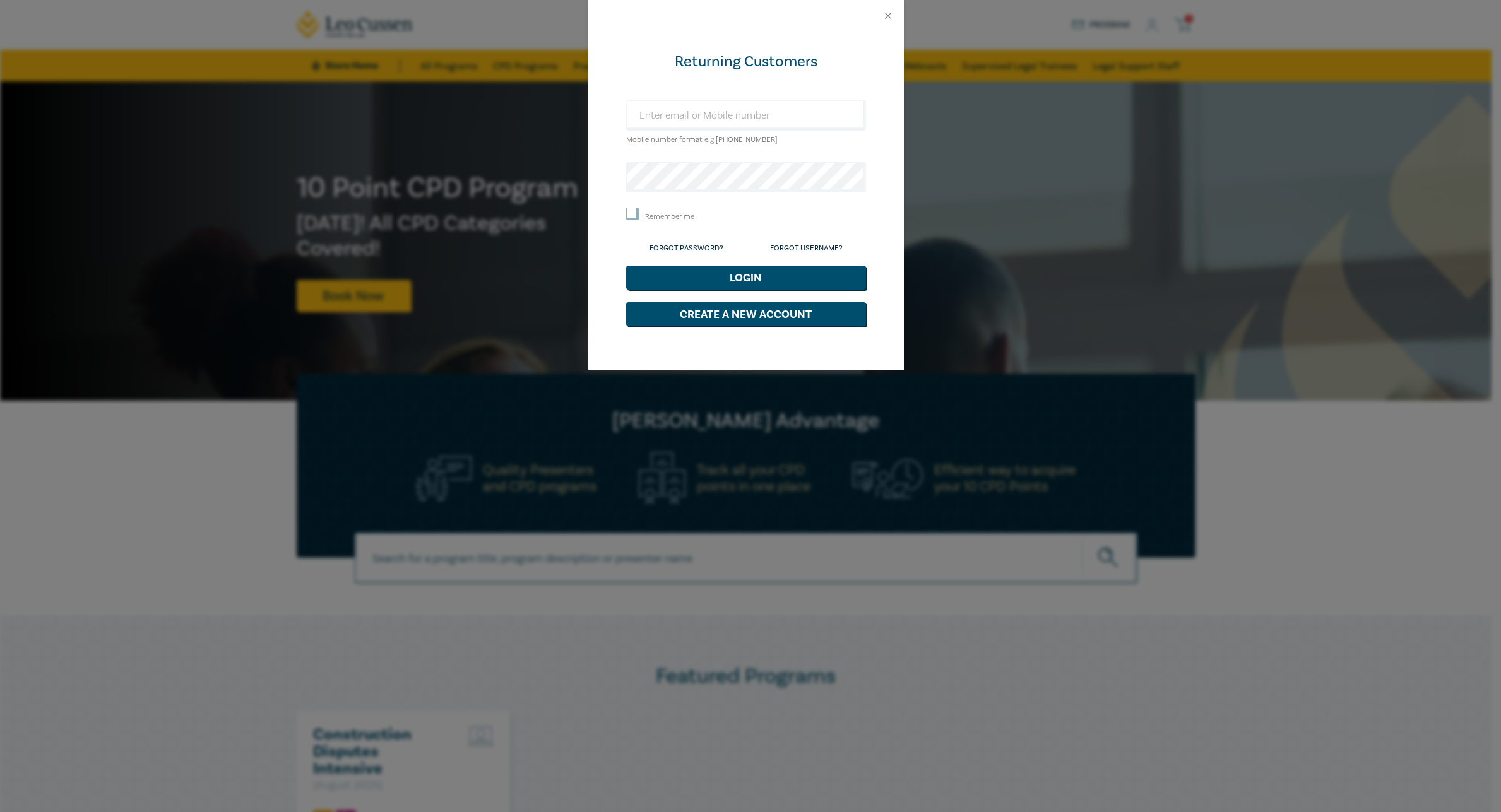
type input "[PERSON_NAME][EMAIL_ADDRESS][DOMAIN_NAME]"
click at [496, 161] on div "Returning Customers [PERSON_NAME][EMAIL_ADDRESS][DOMAIN_NAME] Mobile number for…" at bounding box center [750, 406] width 1501 height 812
click at [750, 268] on button "Login" at bounding box center [746, 277] width 240 height 24
type input "[PERSON_NAME][EMAIL_ADDRESS][DOMAIN_NAME]"
click at [778, 281] on button "Login" at bounding box center [746, 277] width 240 height 24
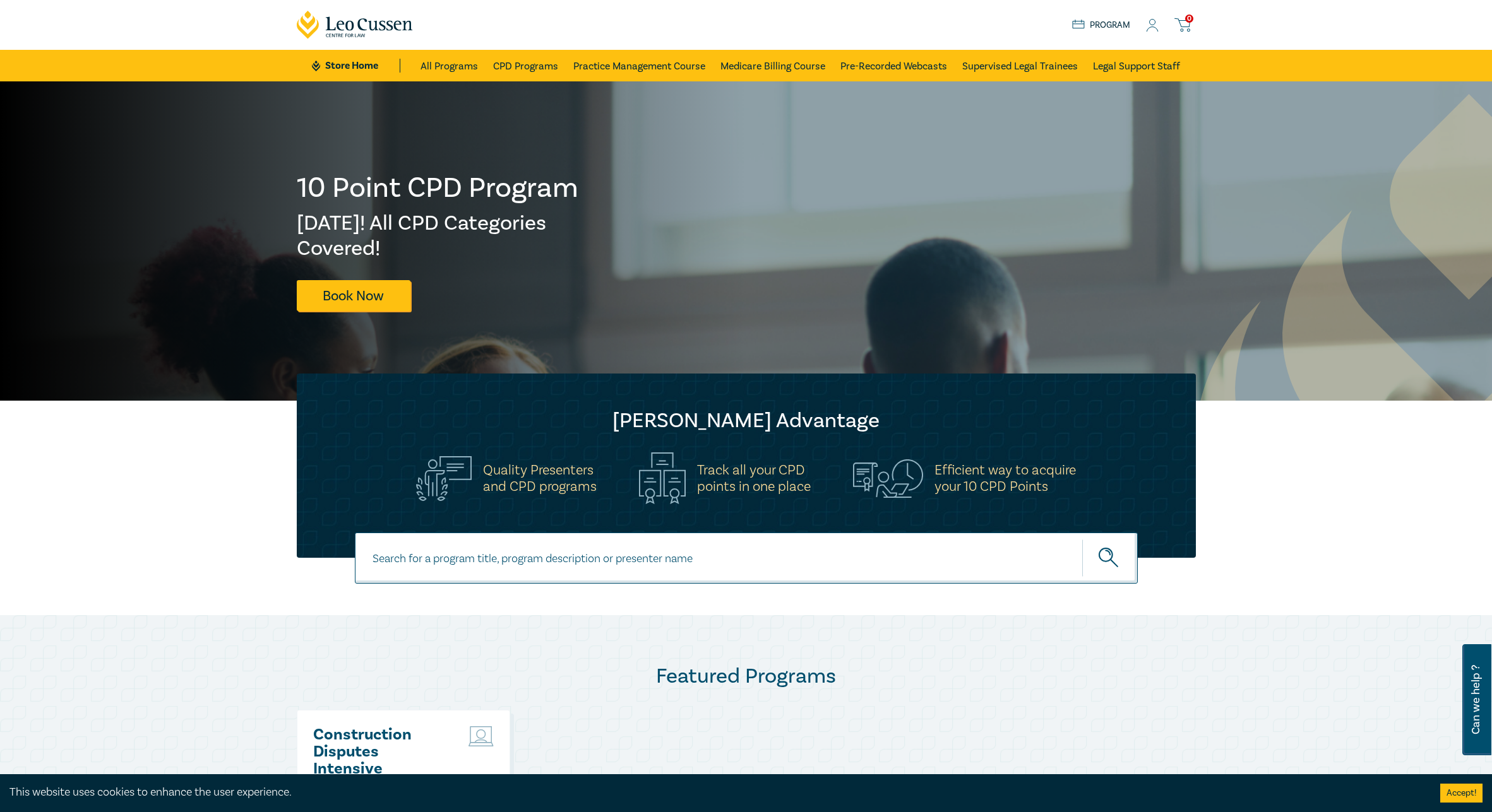
click at [1149, 27] on icon at bounding box center [1152, 25] width 12 height 13
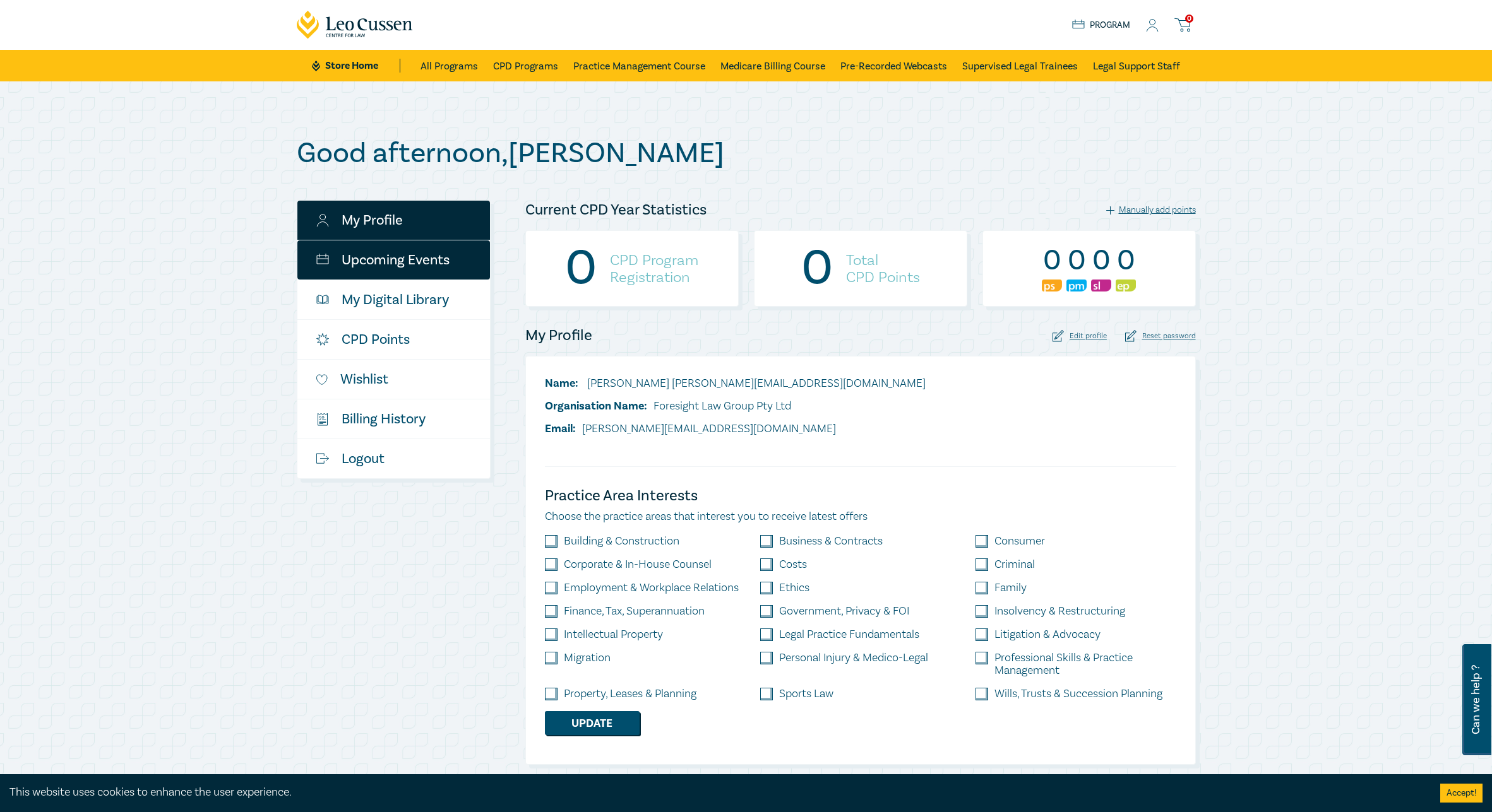
click at [417, 270] on link "Upcoming Events" at bounding box center [393, 259] width 193 height 39
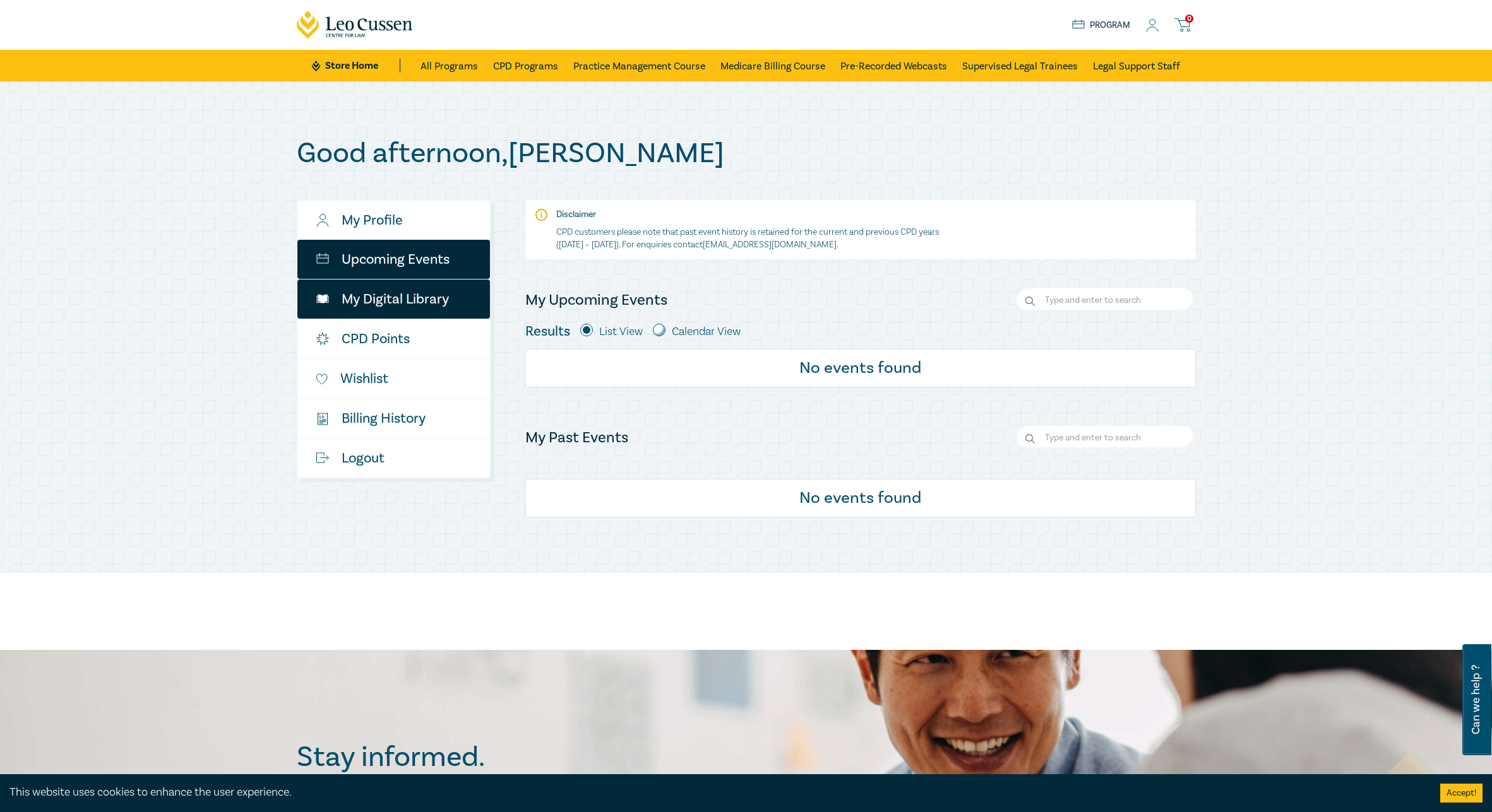
click at [421, 310] on link "My Digital Library" at bounding box center [393, 299] width 193 height 39
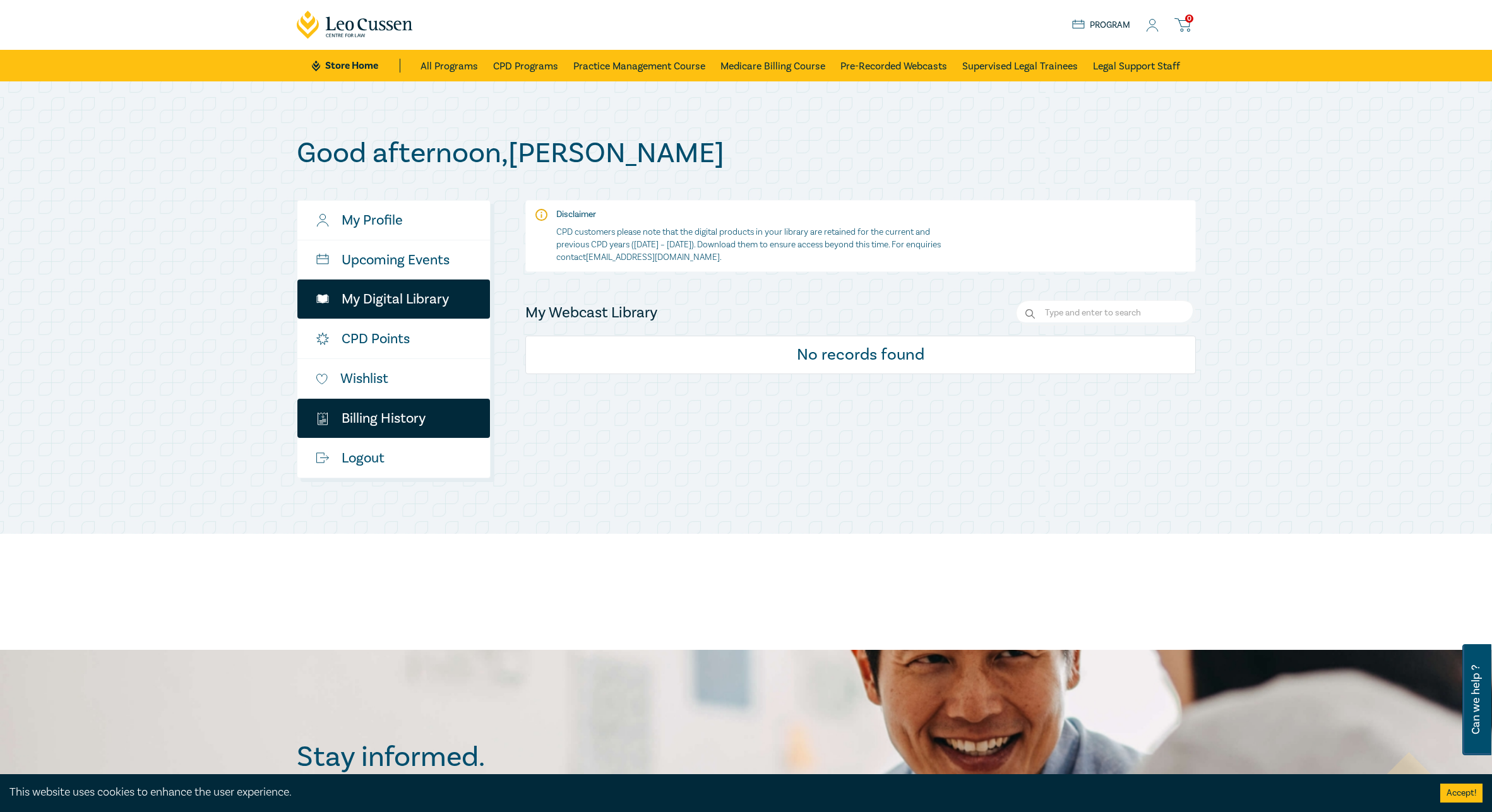
click at [424, 415] on link "$ Billing History" at bounding box center [393, 418] width 193 height 39
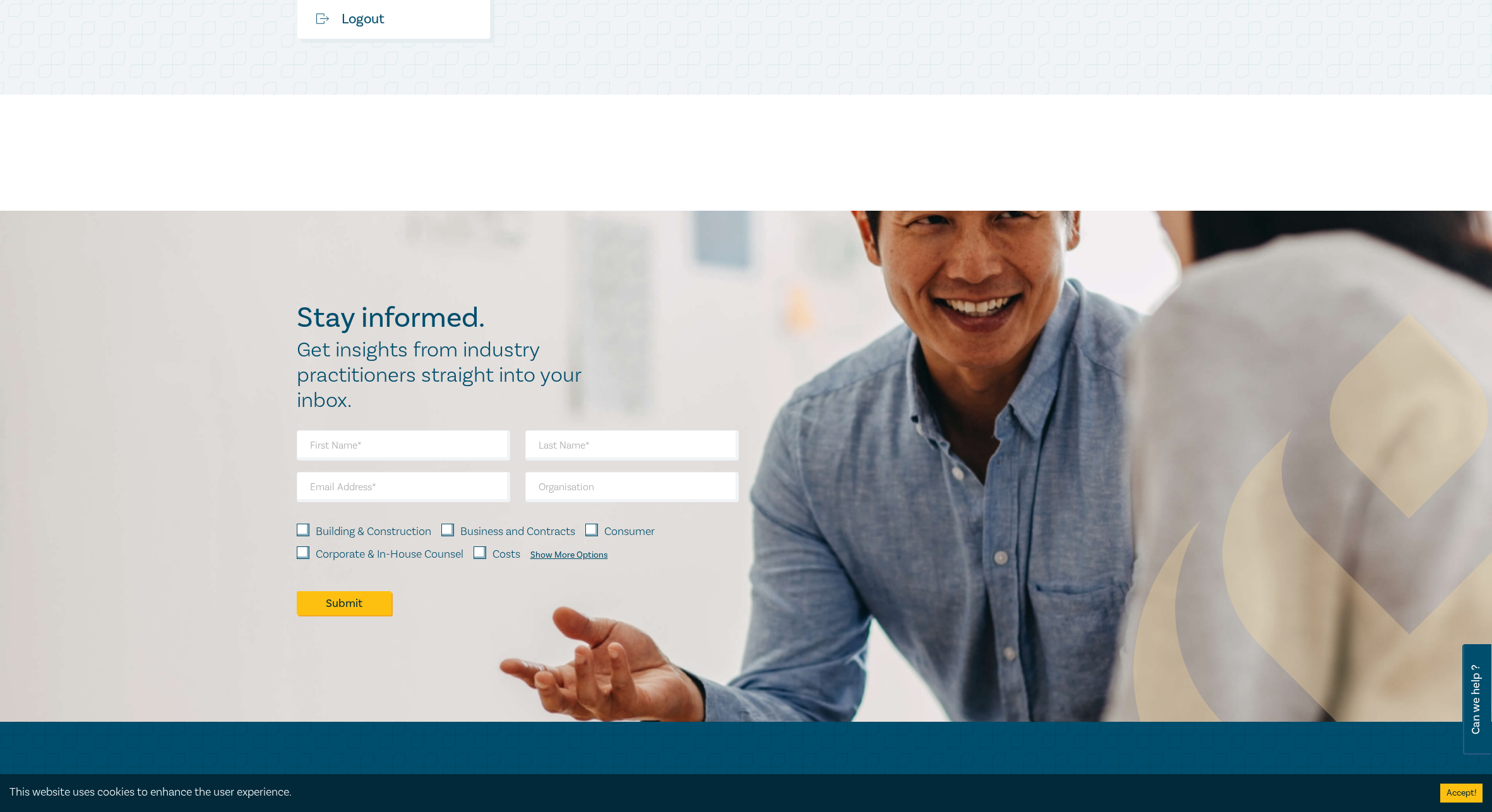
scroll to position [441, 0]
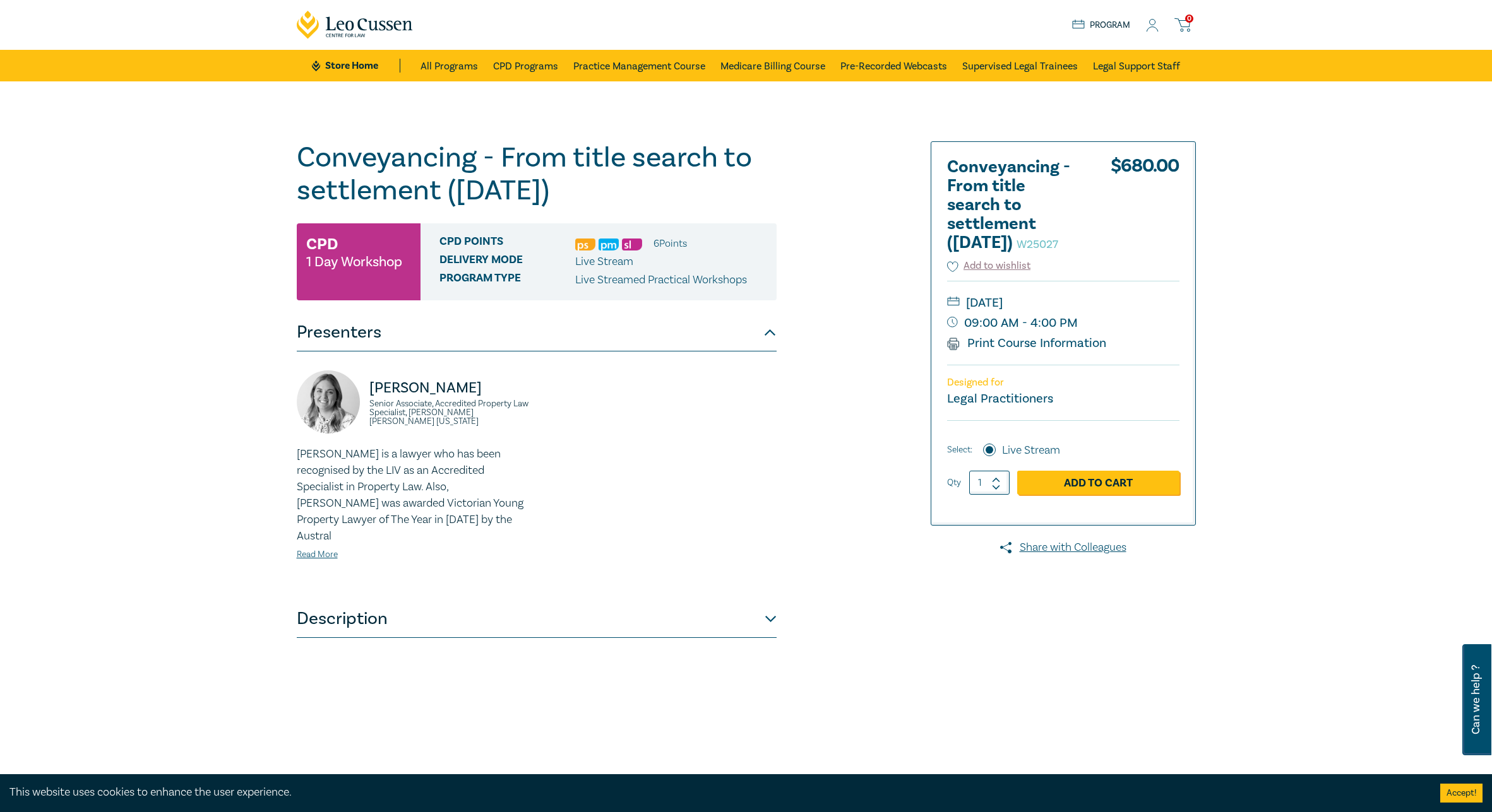
drag, startPoint x: 303, startPoint y: 158, endPoint x: 629, endPoint y: 200, distance: 328.7
click at [629, 200] on h1 "Conveyancing - From title search to settlement ([DATE]) W25027" at bounding box center [536, 174] width 480 height 66
copy h1 "Conveyancing - From title search to settlement ([DATE])"
drag, startPoint x: 948, startPoint y: 167, endPoint x: 1047, endPoint y: 248, distance: 127.9
click at [1048, 248] on h2 "Conveyancing - From title search to settlement ([DATE]) W25027" at bounding box center [1016, 205] width 139 height 94
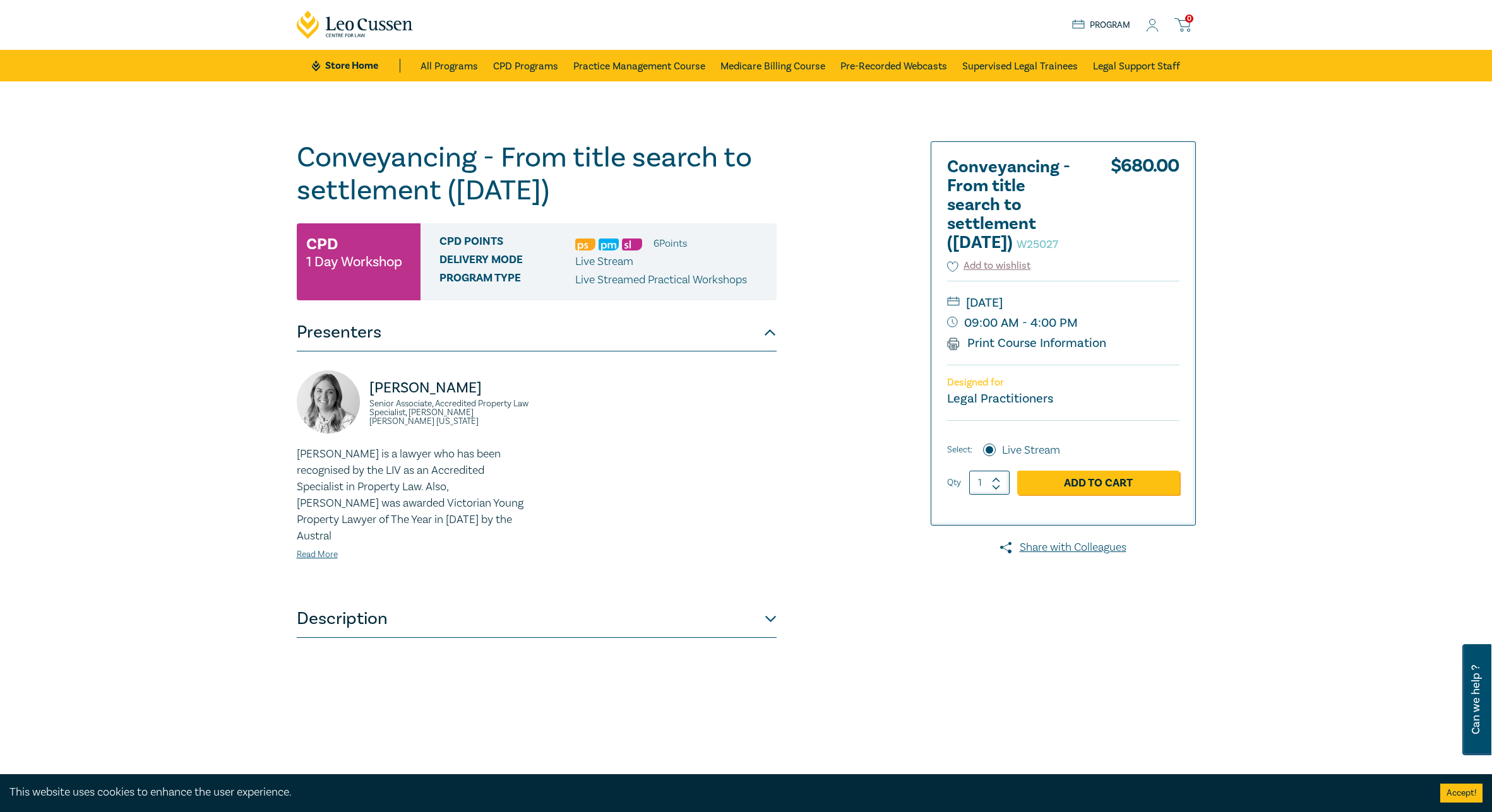
click at [584, 275] on p "Live Streamed Practical Workshops" at bounding box center [661, 279] width 172 height 16
